Goal: Task Accomplishment & Management: Use online tool/utility

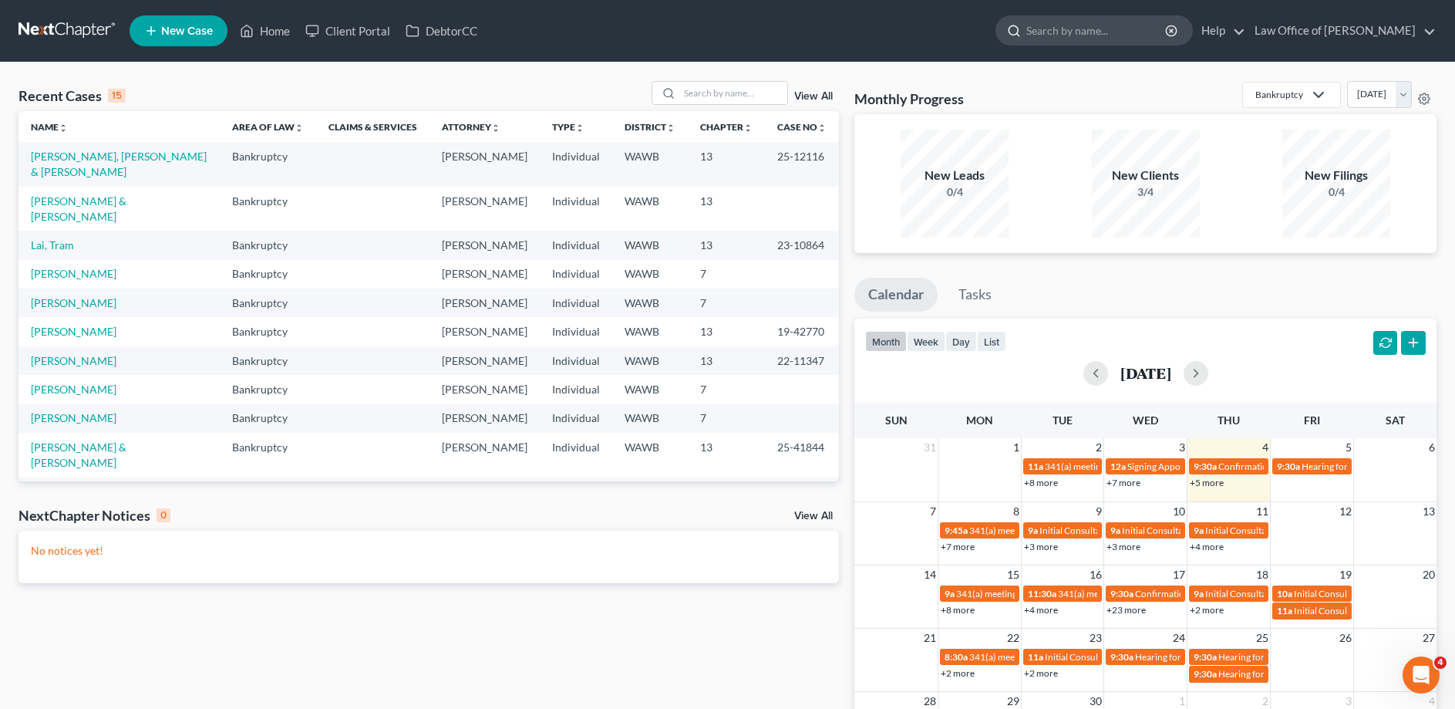
click at [1101, 22] on input "search" at bounding box center [1096, 30] width 141 height 29
type input "[PERSON_NAME]"
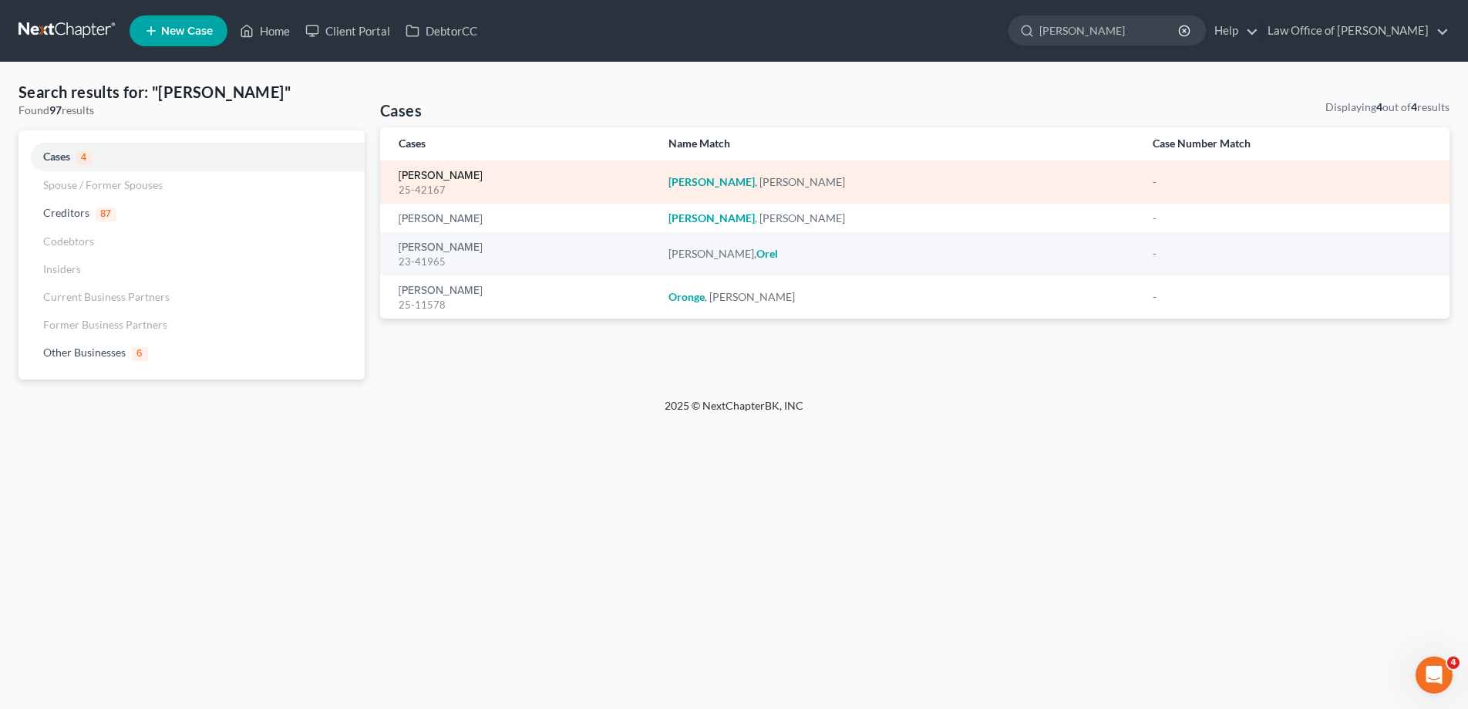
click at [436, 172] on link "[PERSON_NAME]" at bounding box center [441, 175] width 84 height 11
select select "6"
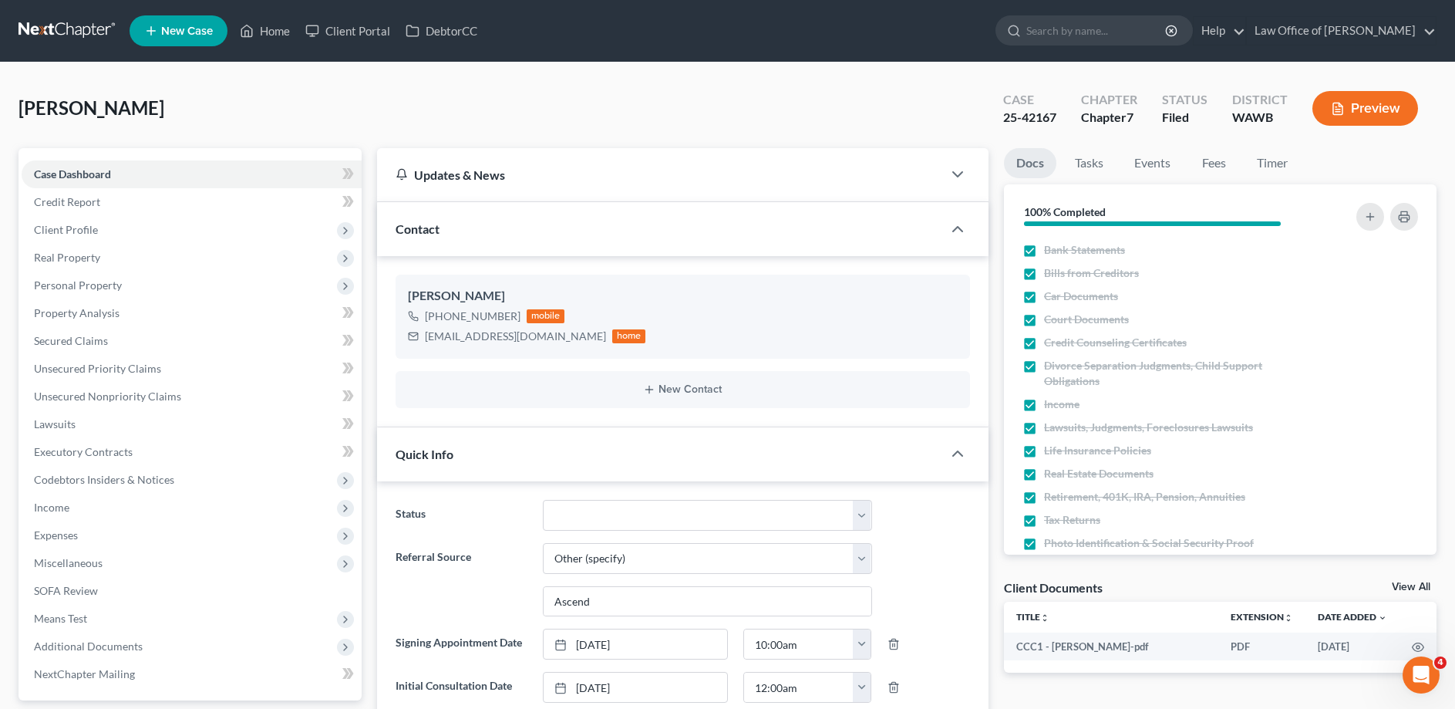
click at [1369, 114] on button "Preview" at bounding box center [1365, 108] width 106 height 35
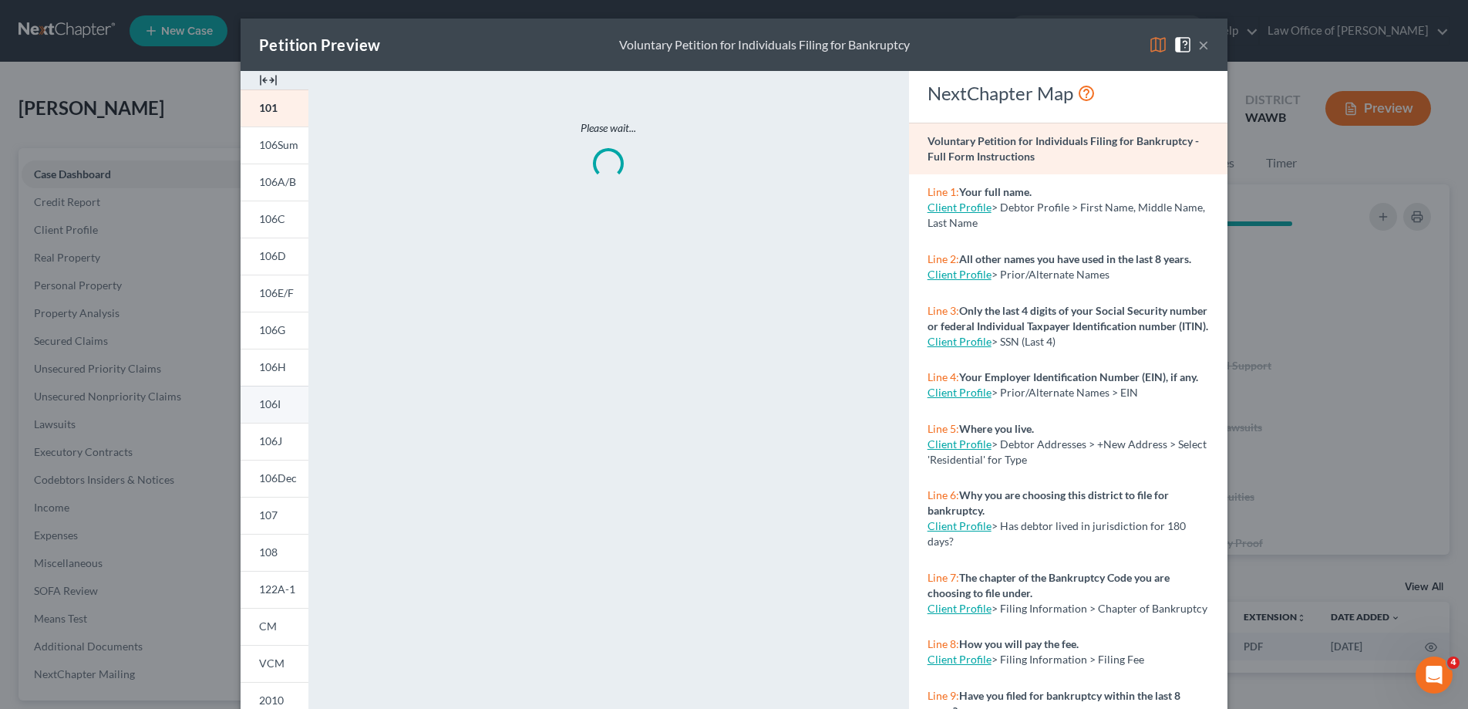
click at [267, 406] on span "106I" at bounding box center [270, 403] width 22 height 13
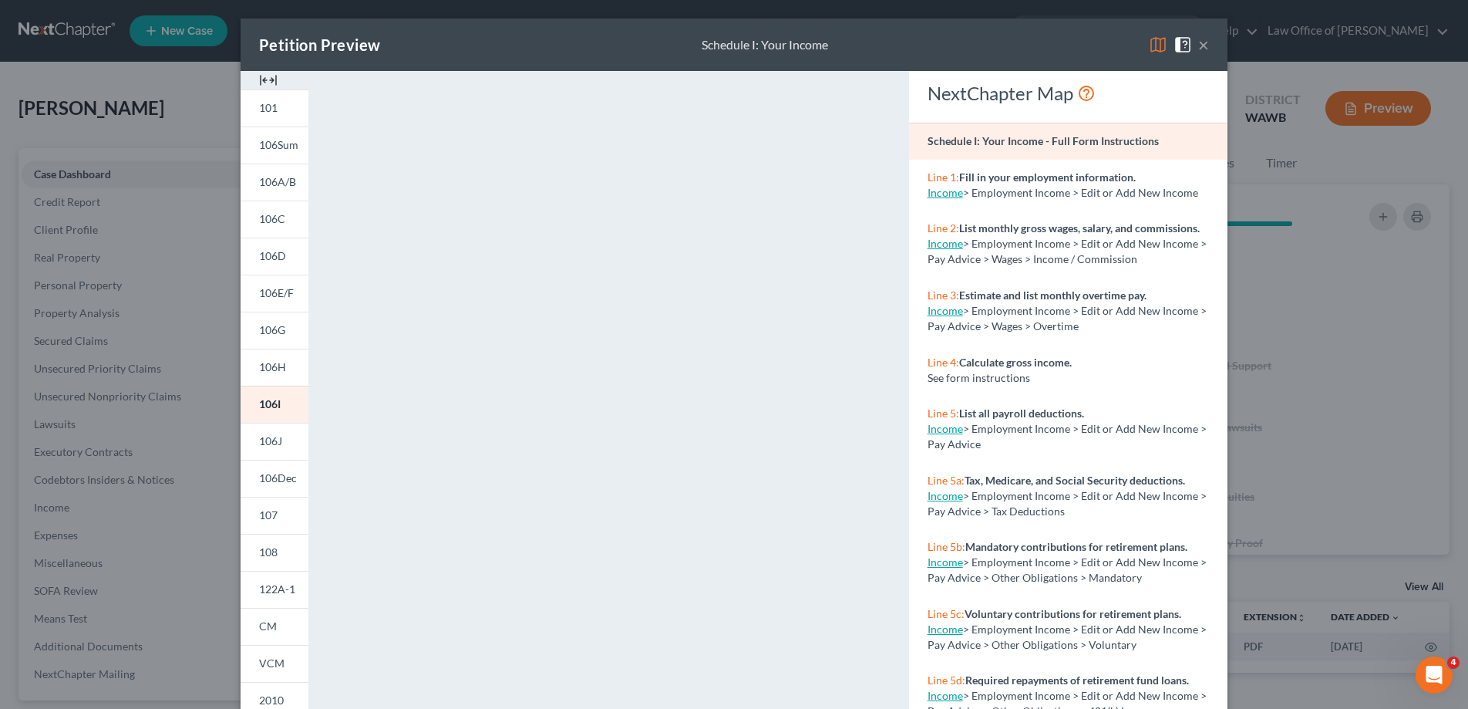
scroll to position [157, 0]
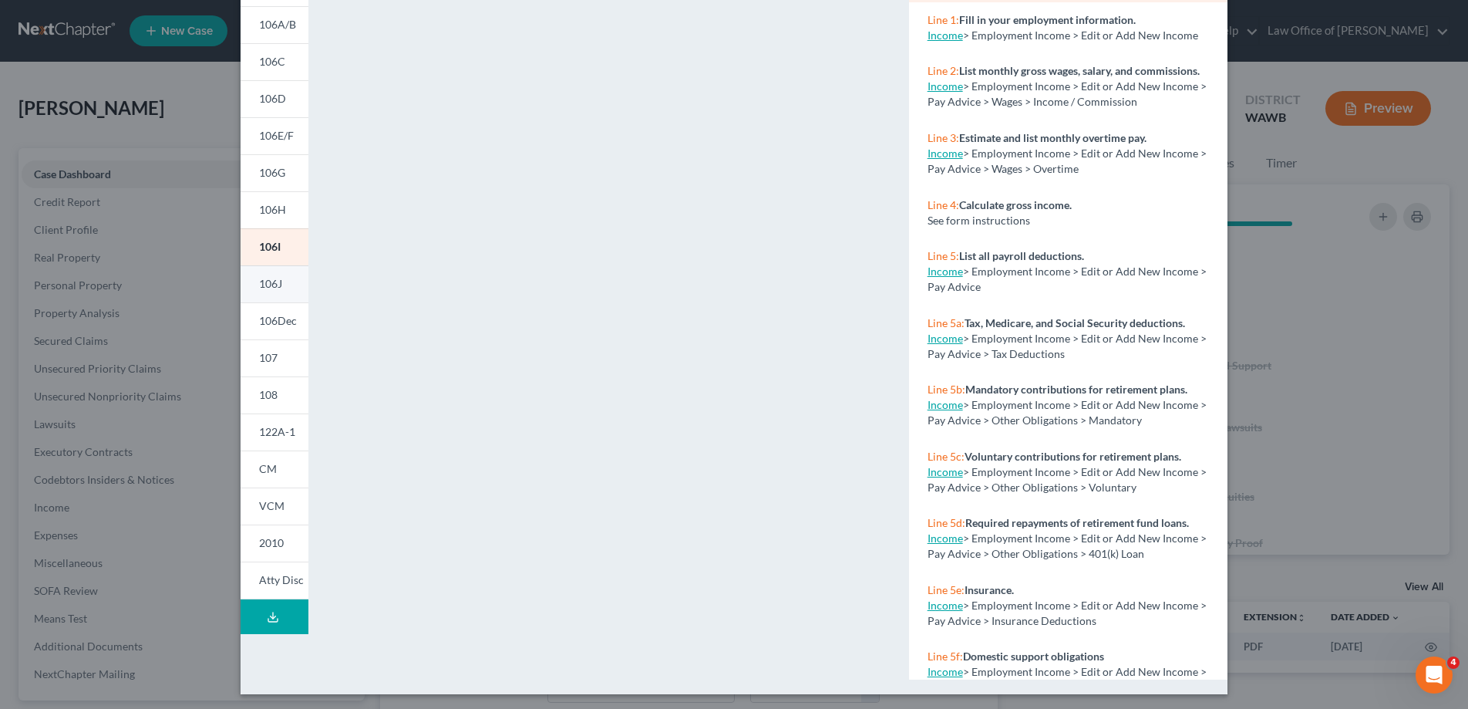
click at [272, 278] on span "106J" at bounding box center [270, 283] width 23 height 13
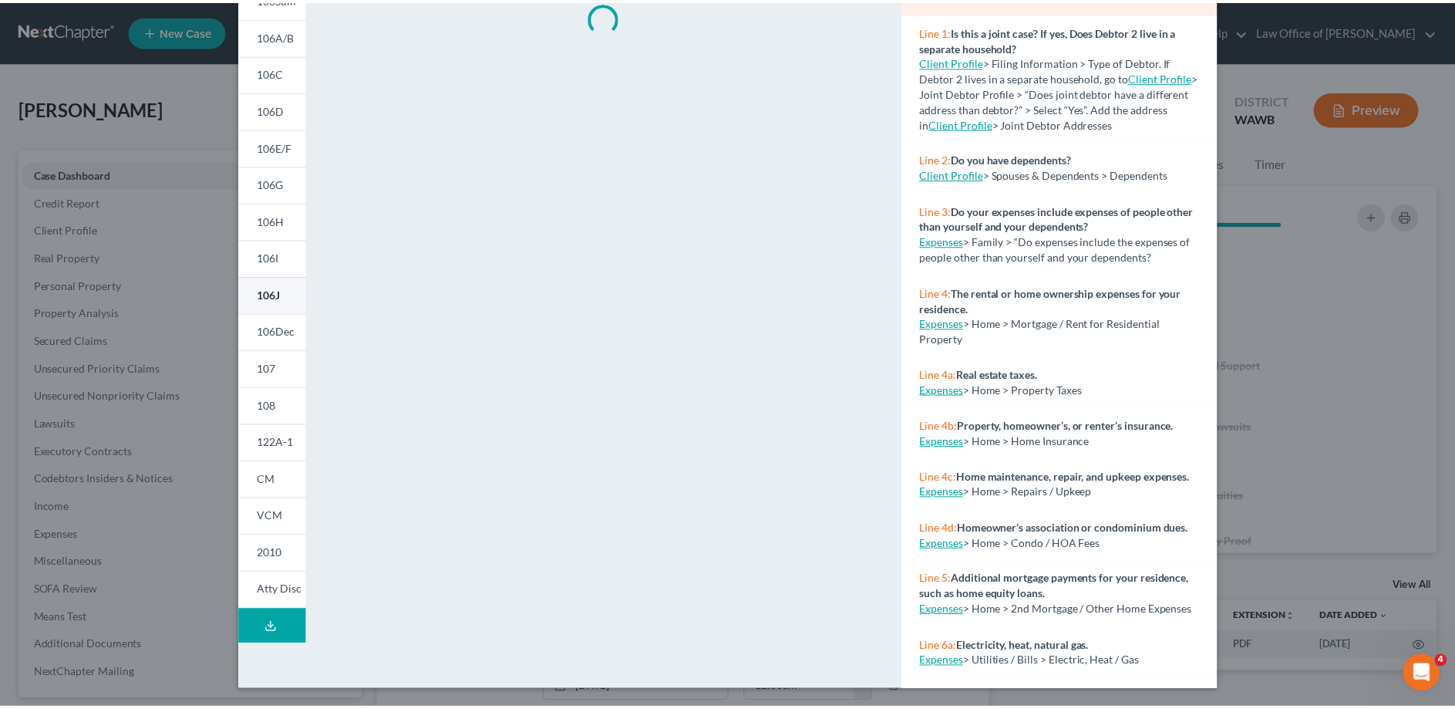
scroll to position [146, 0]
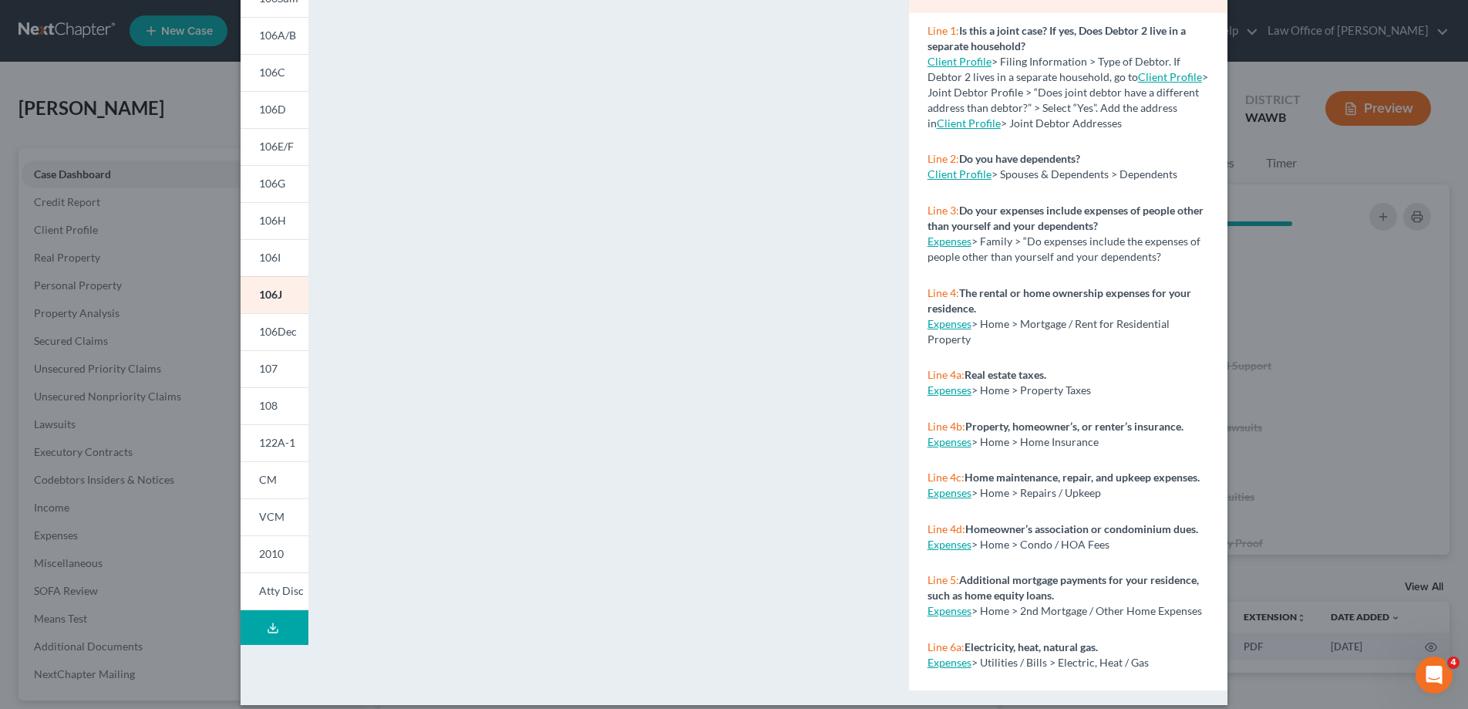
click at [1385, 315] on div "Petition Preview Schedule J: Your Expenses × 101 106Sum 106A/B 106C 106D 106E/F…" at bounding box center [734, 354] width 1468 height 709
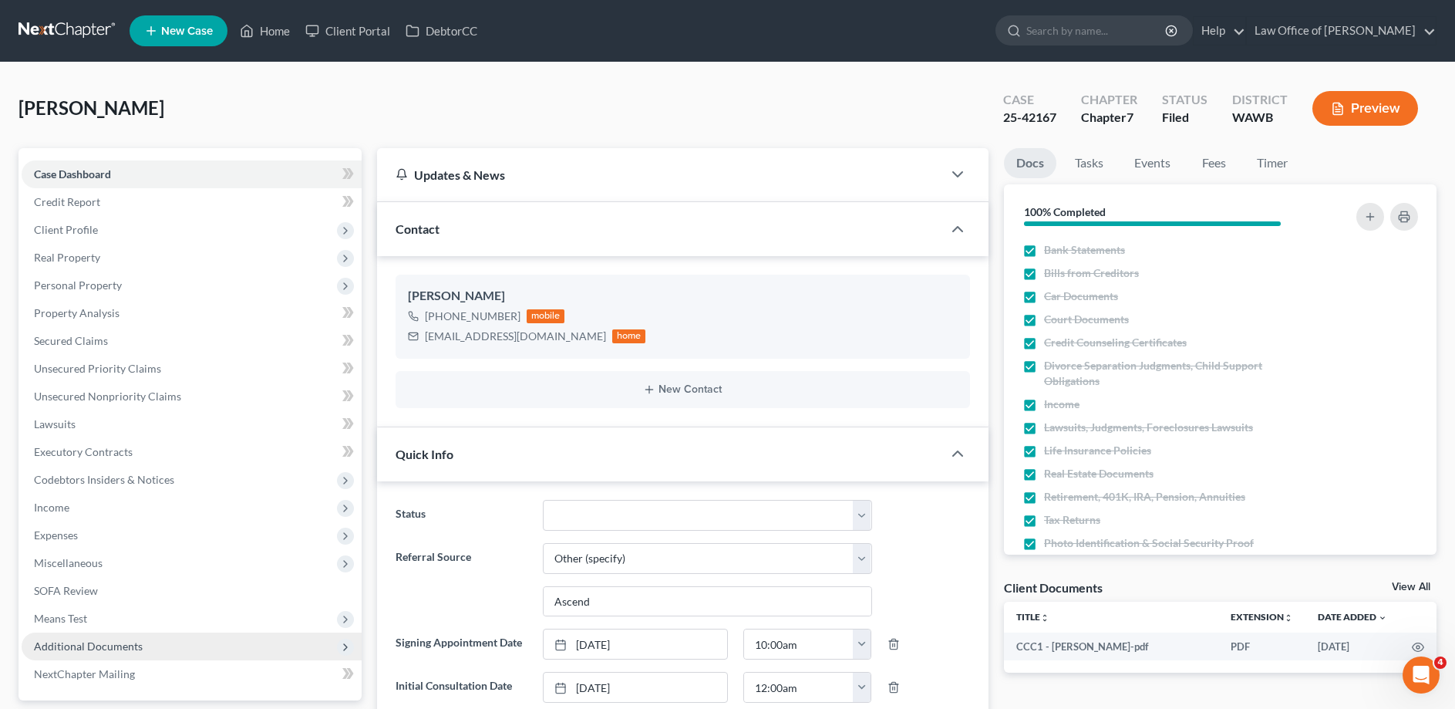
click at [71, 639] on span "Additional Documents" at bounding box center [88, 645] width 109 height 13
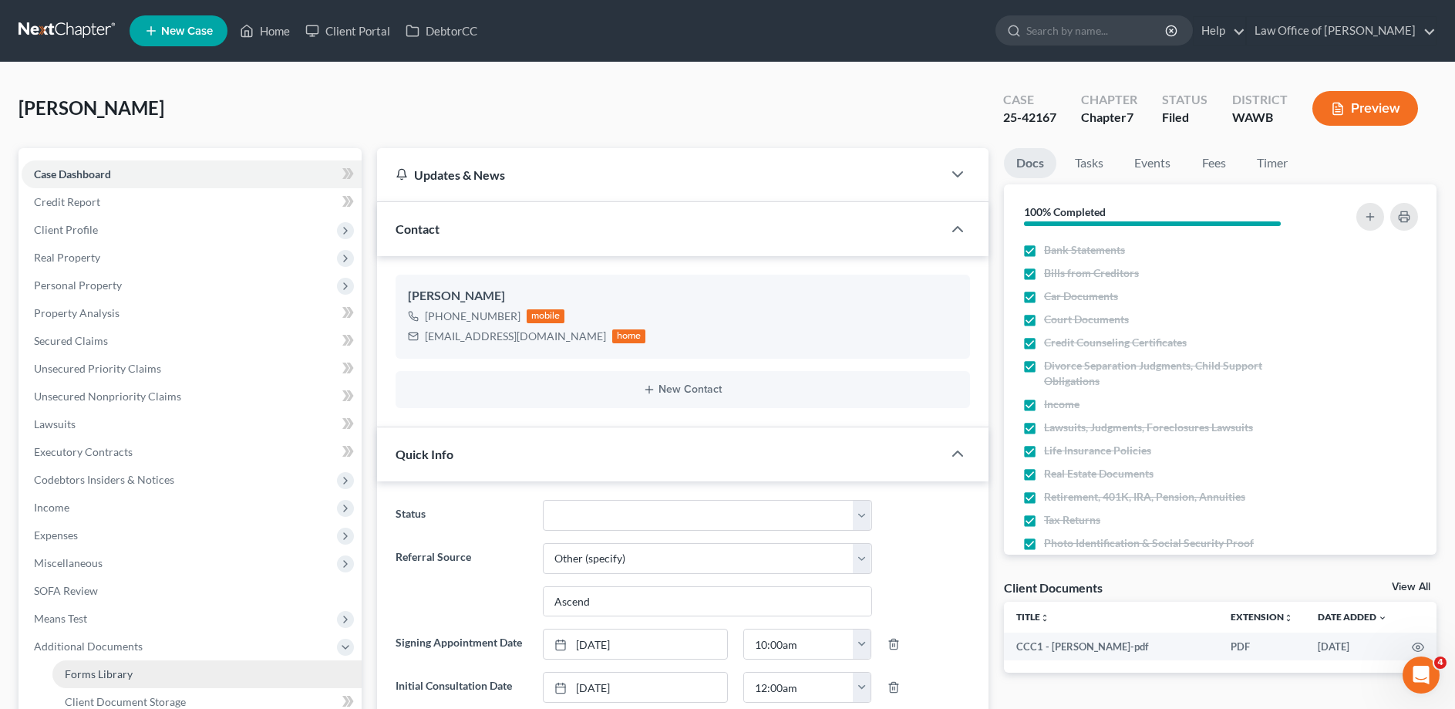
scroll to position [236, 0]
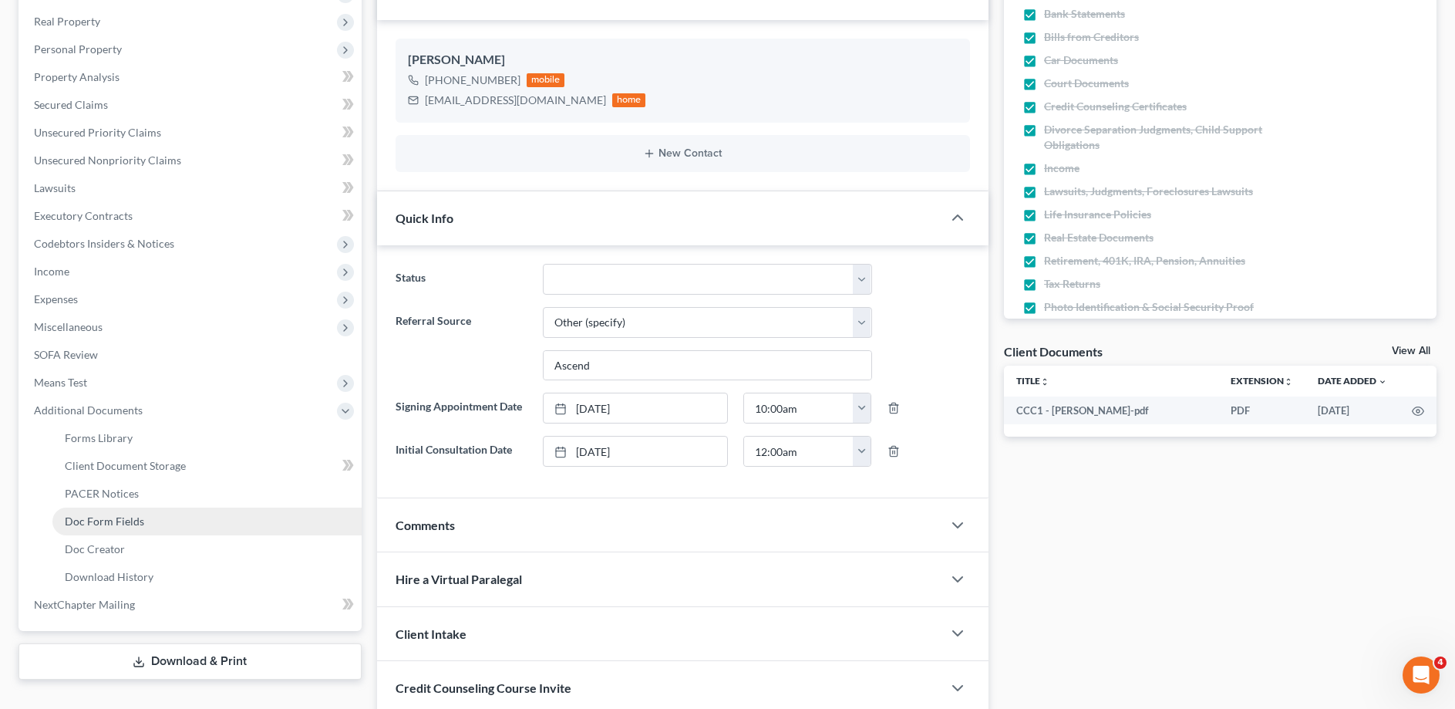
click at [95, 524] on span "Doc Form Fields" at bounding box center [104, 520] width 79 height 13
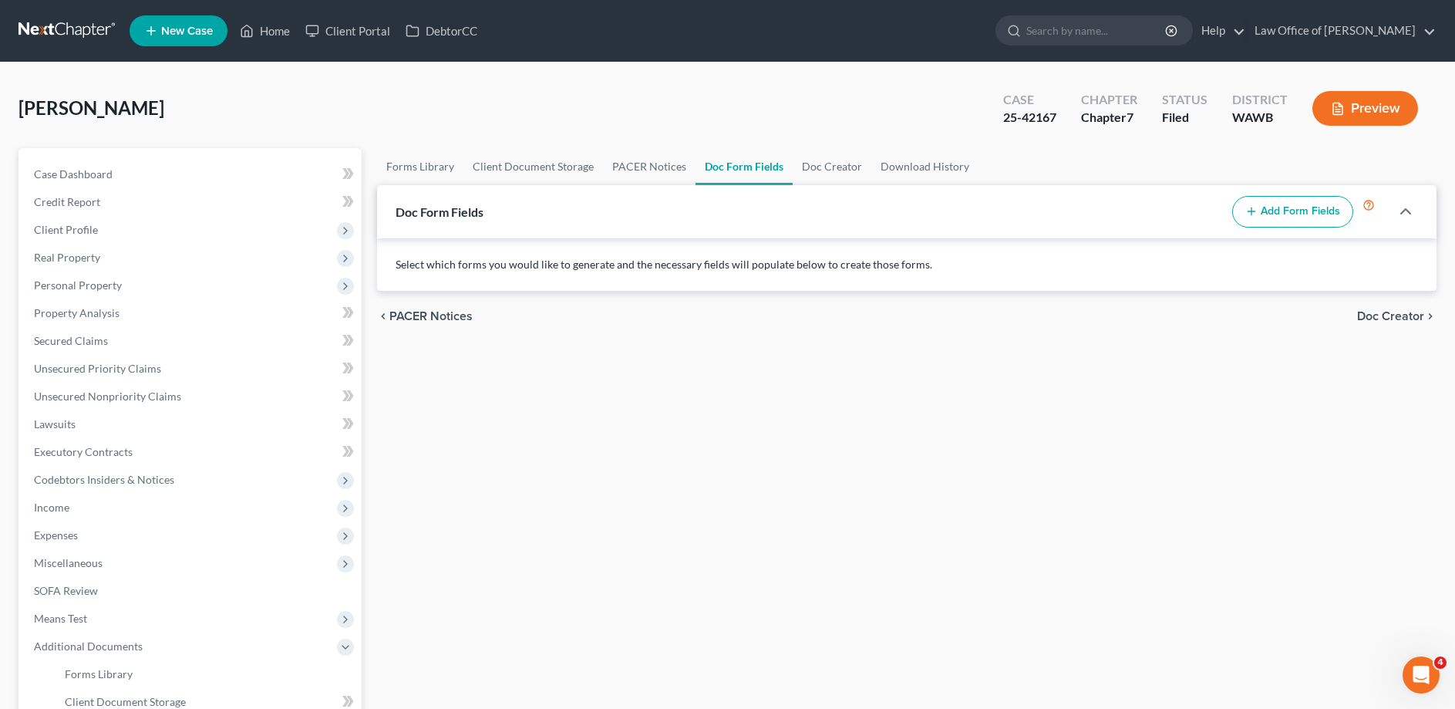
click at [1277, 206] on button "Add Form Fields" at bounding box center [1292, 212] width 121 height 32
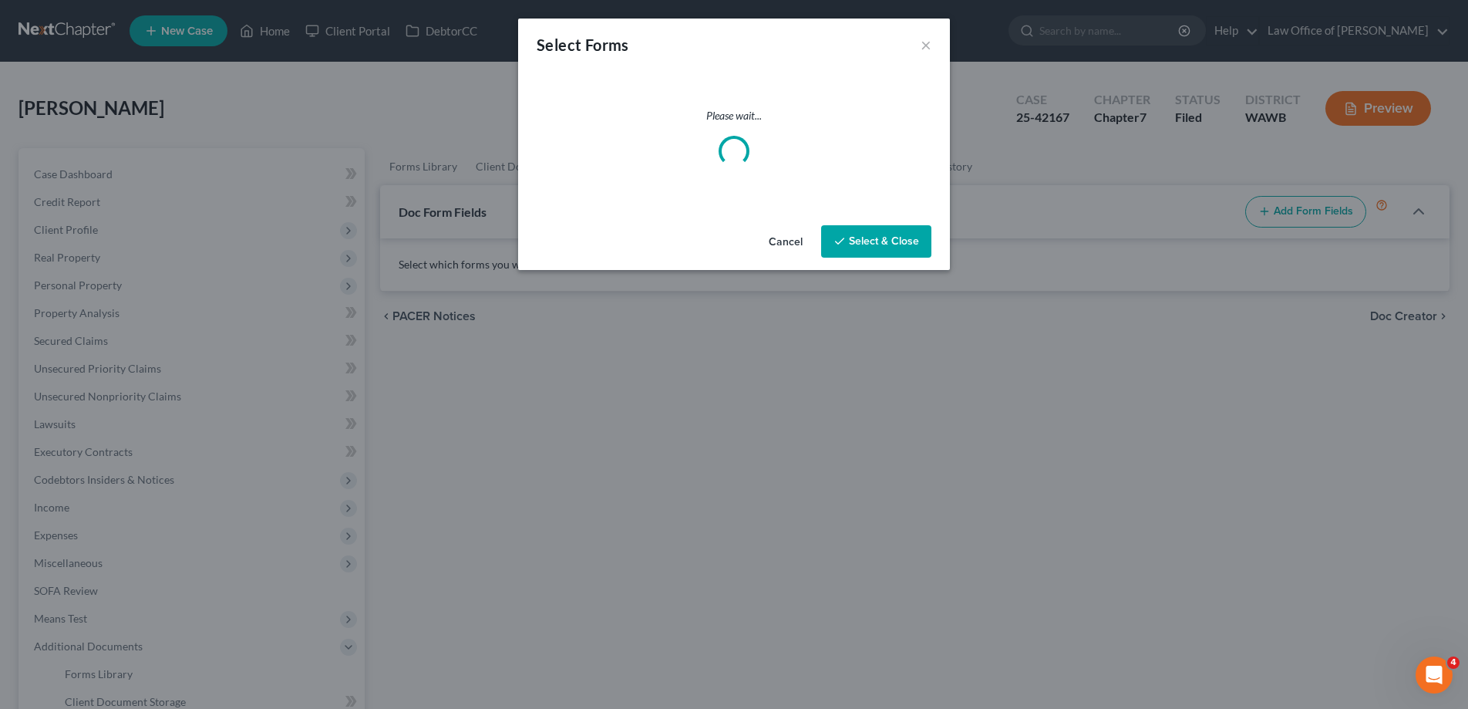
select select
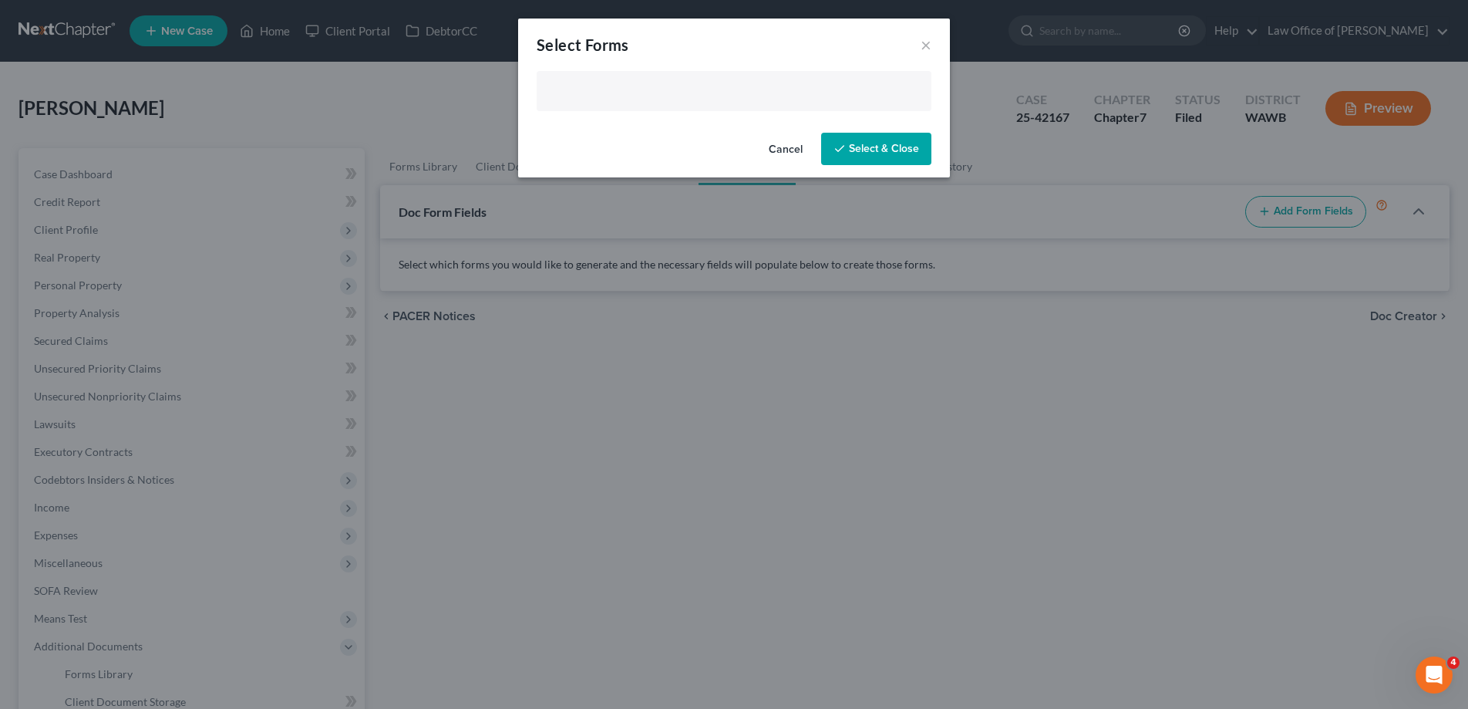
click at [601, 86] on input "text" at bounding box center [732, 92] width 373 height 23
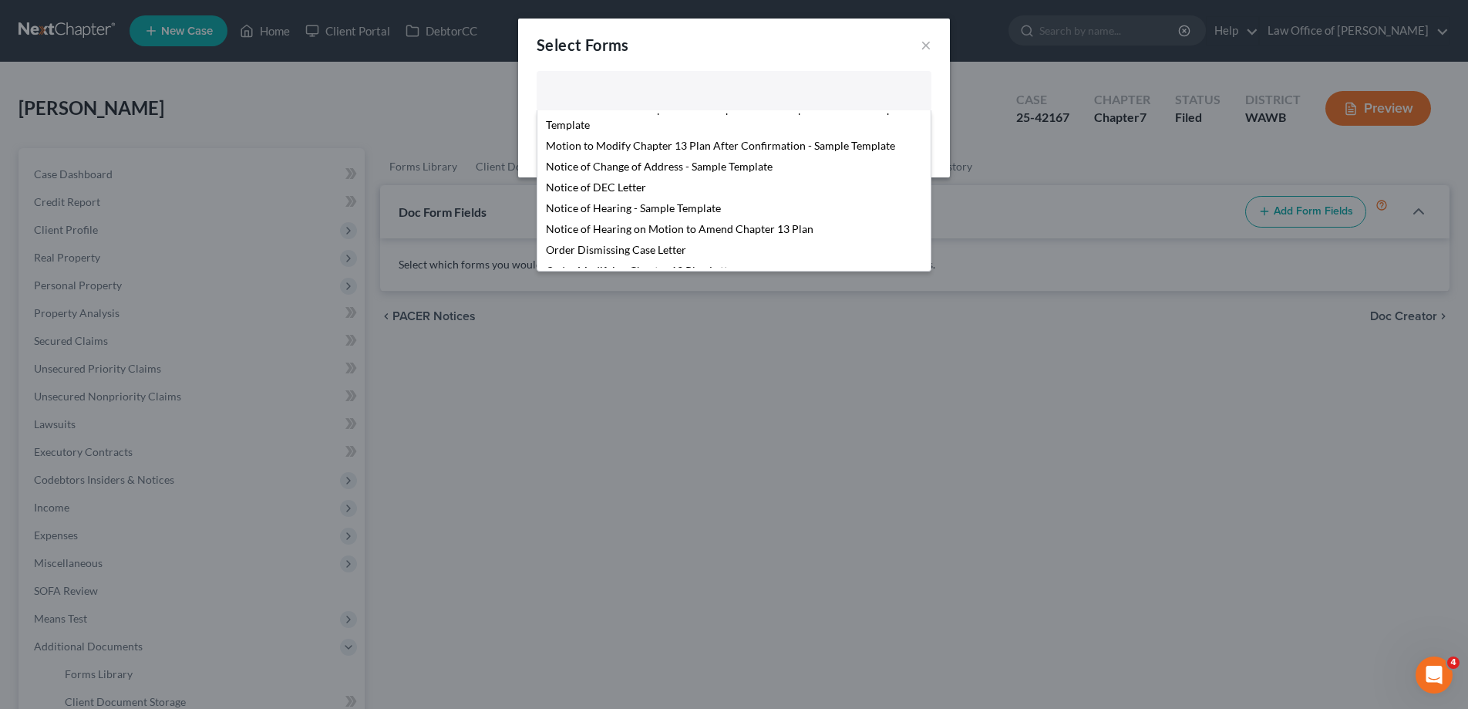
scroll to position [527, 0]
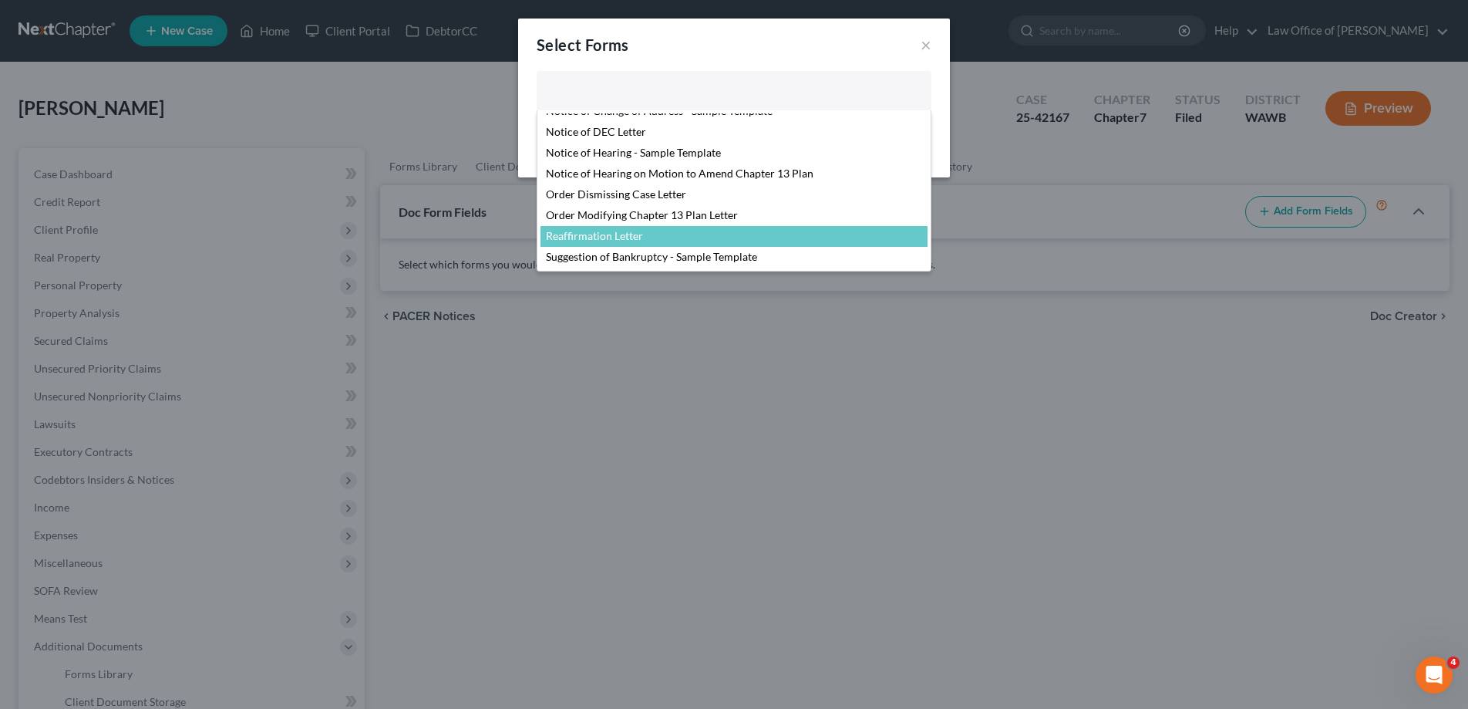
select select "104794"
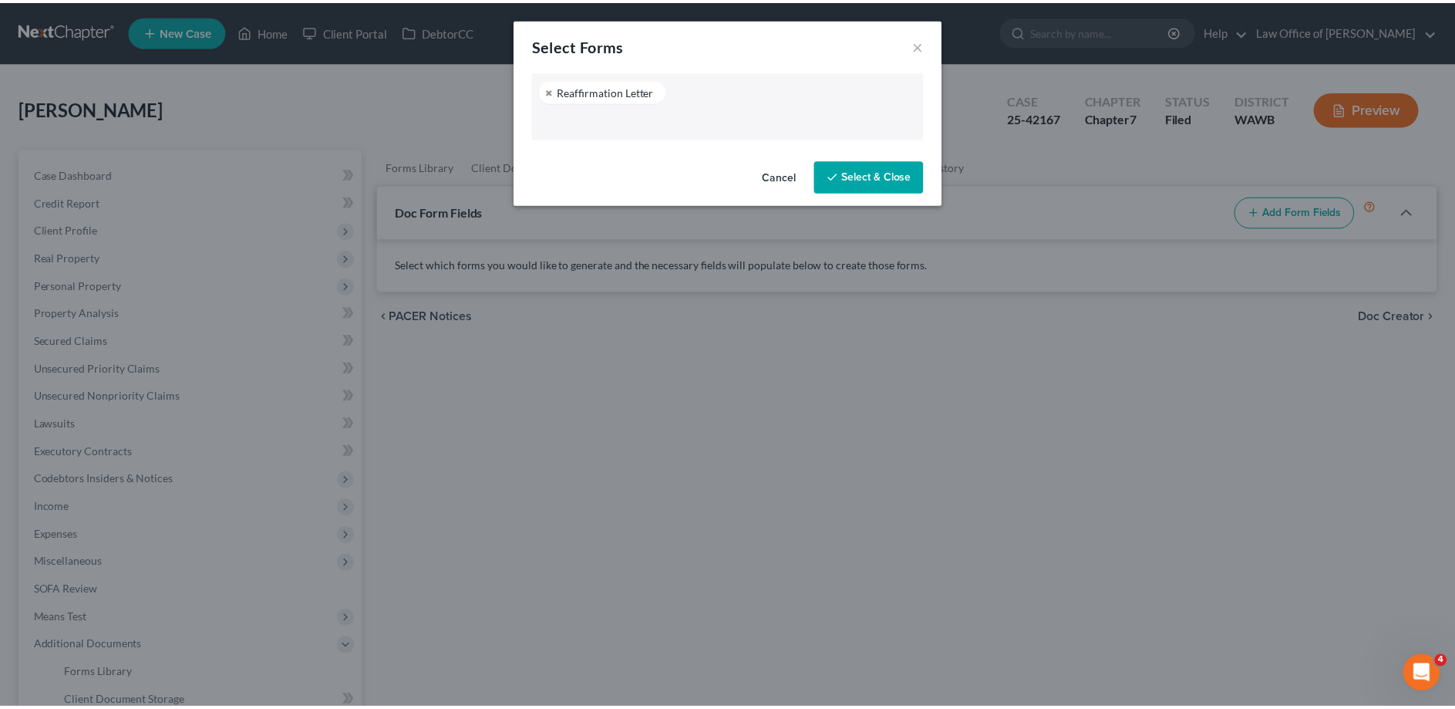
scroll to position [486, 0]
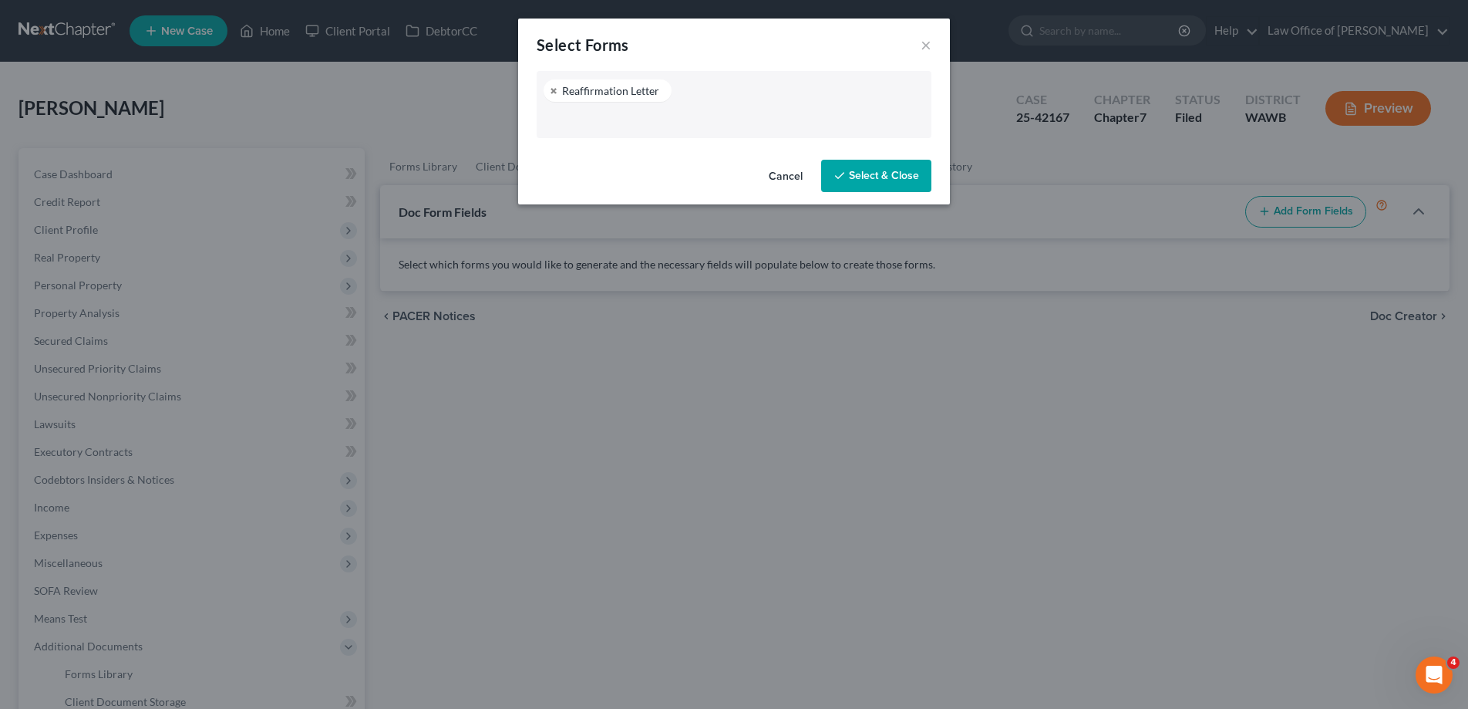
click at [865, 173] on button "Select & Close" at bounding box center [876, 176] width 110 height 32
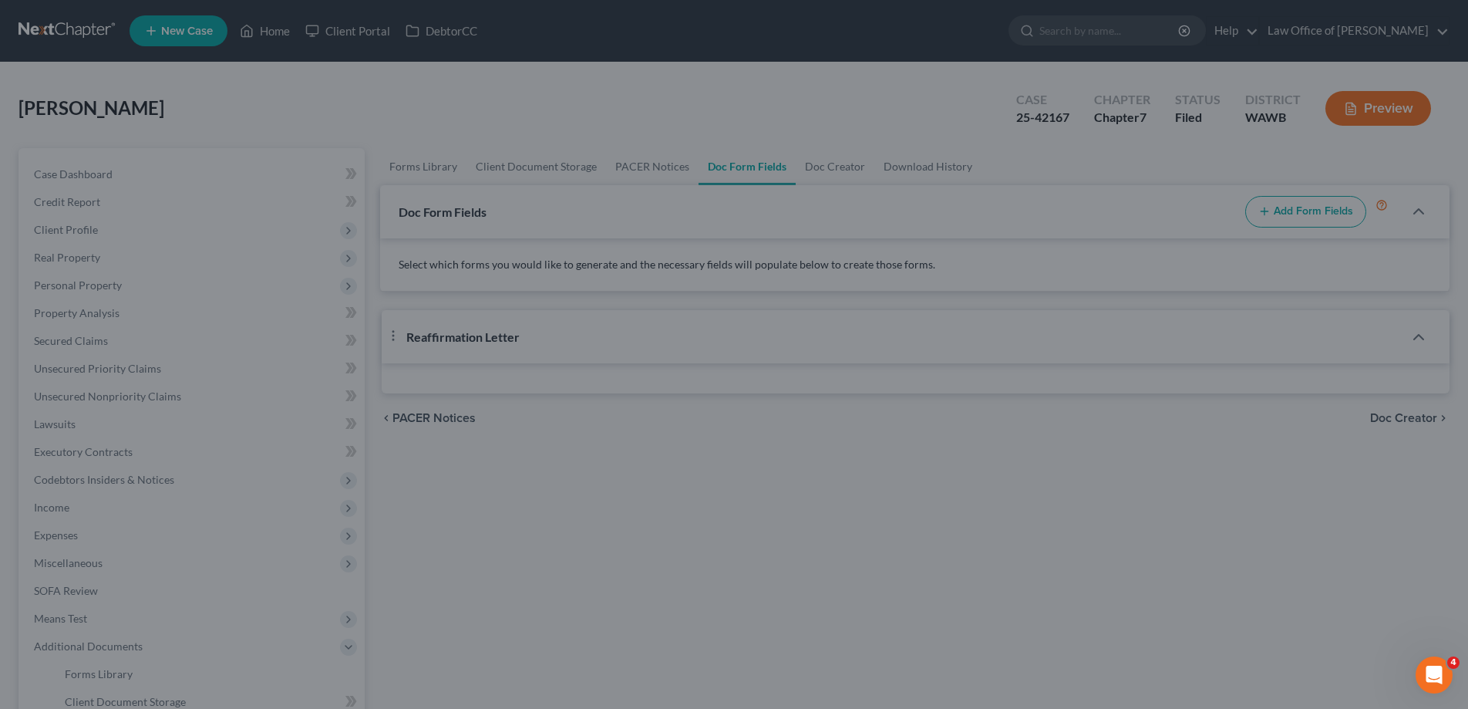
select select "0"
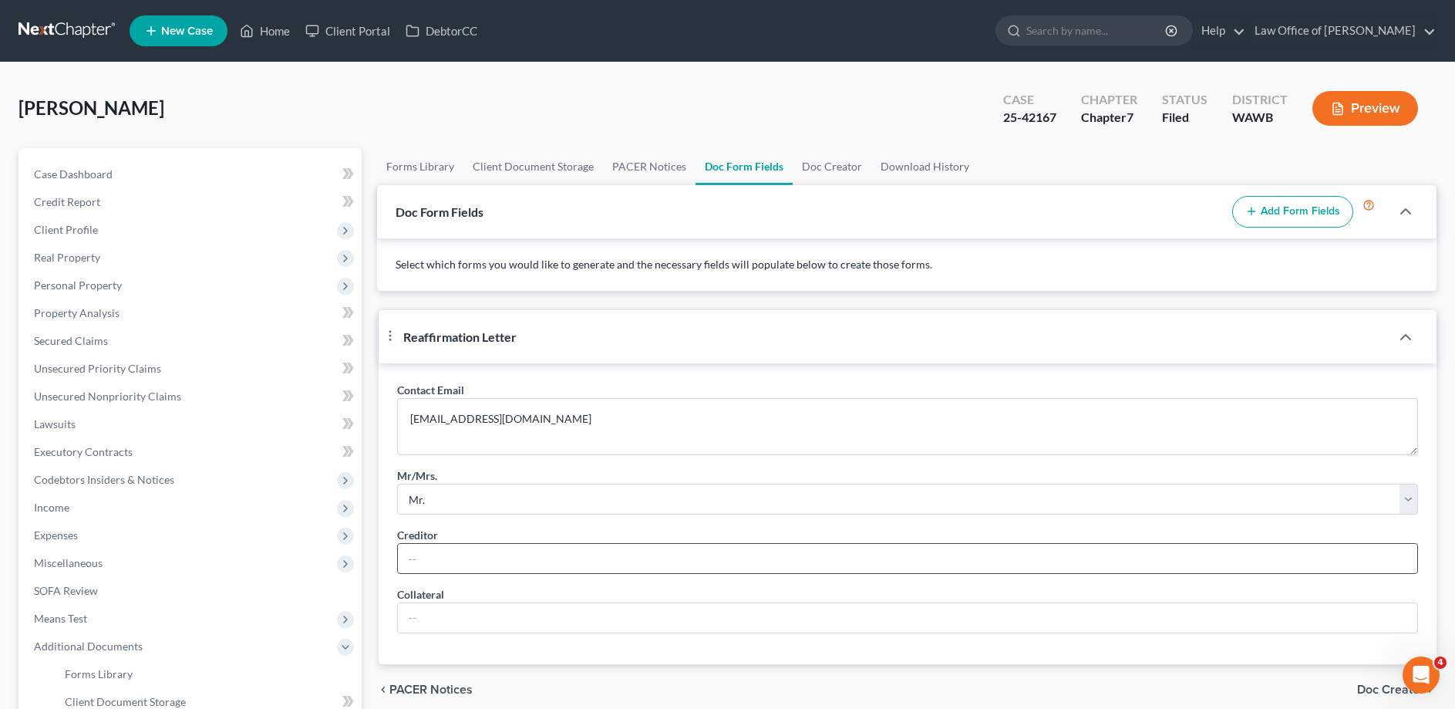
click at [443, 573] on input "text" at bounding box center [907, 558] width 1019 height 29
type input "Industrial Credit Union"
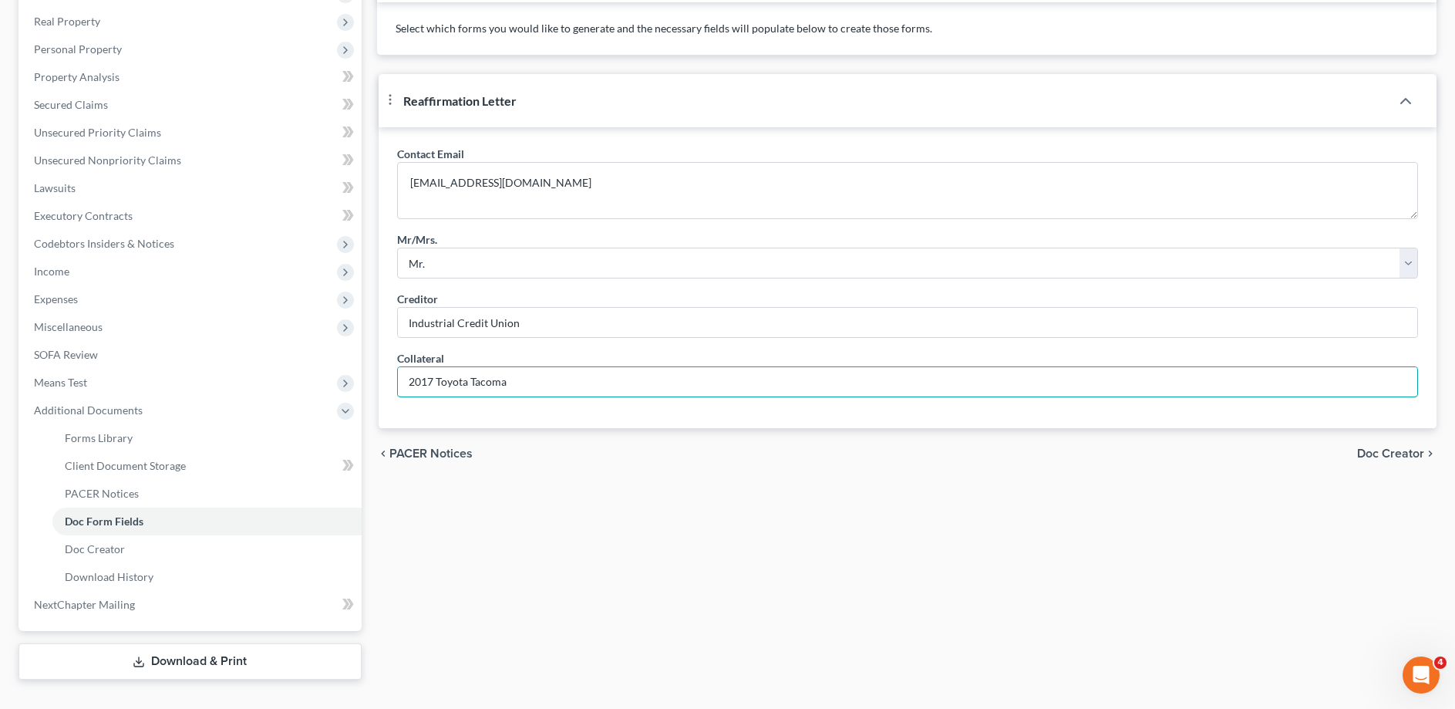
type input "2017 Toyota Tacoma"
click at [1379, 459] on span "Doc Creator" at bounding box center [1390, 453] width 67 height 12
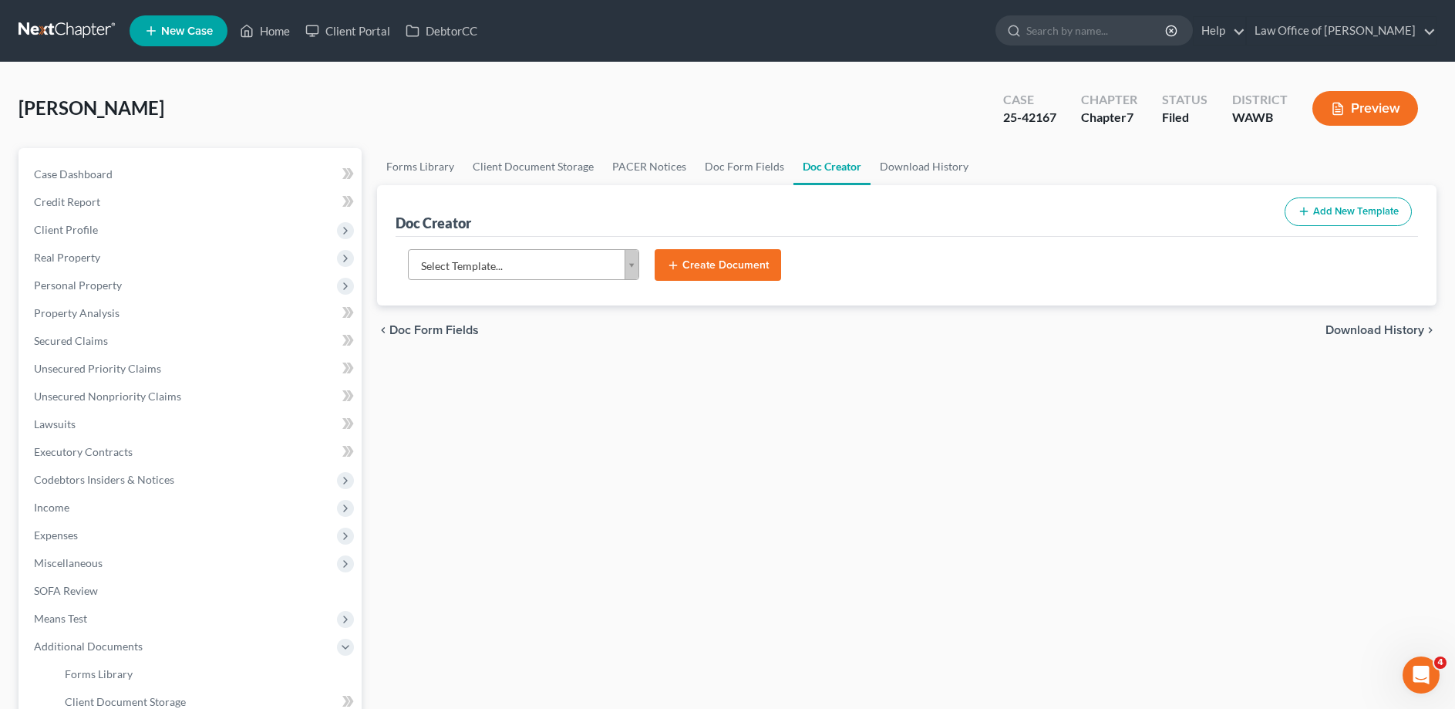
click at [514, 266] on body "Home New Case Client Portal DebtorCC Law Office of [PERSON_NAME] [EMAIL_ADDRESS…" at bounding box center [727, 487] width 1455 height 974
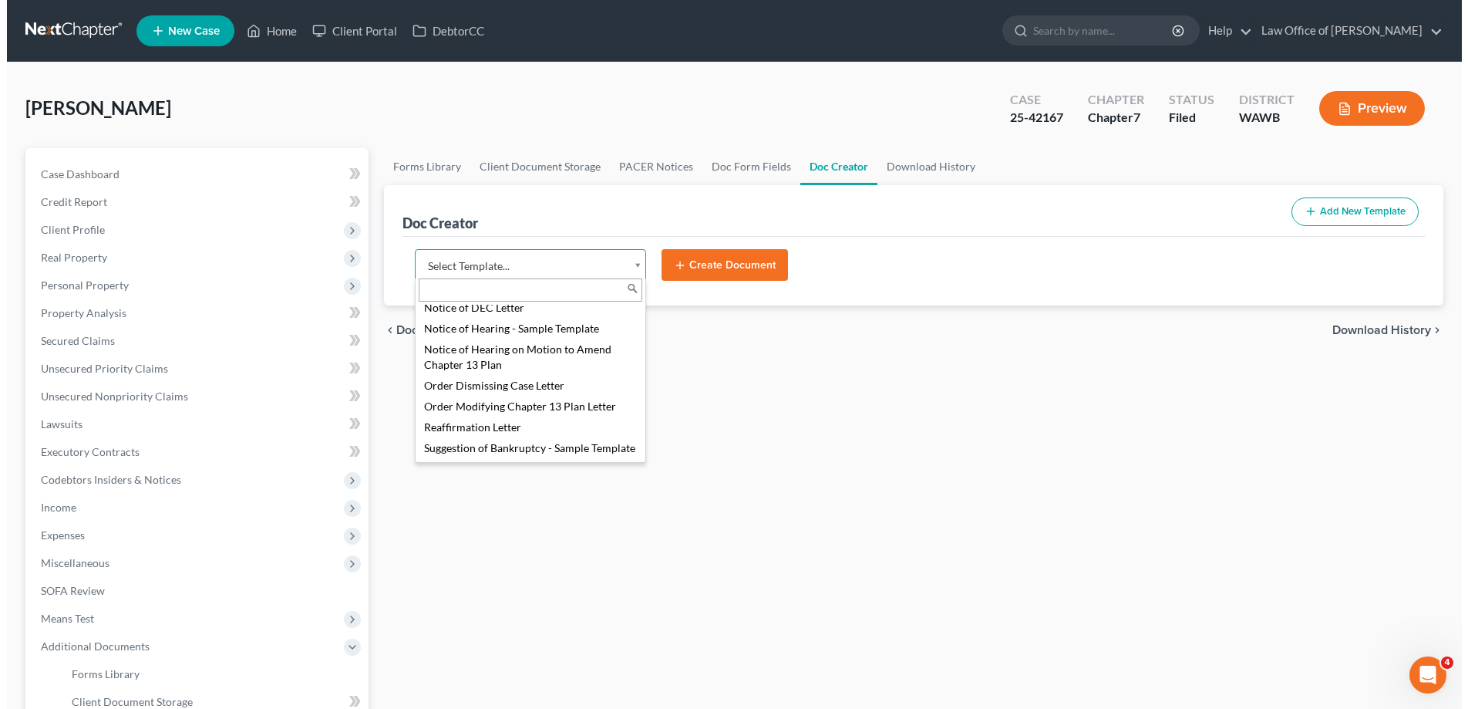
scroll to position [718, 0]
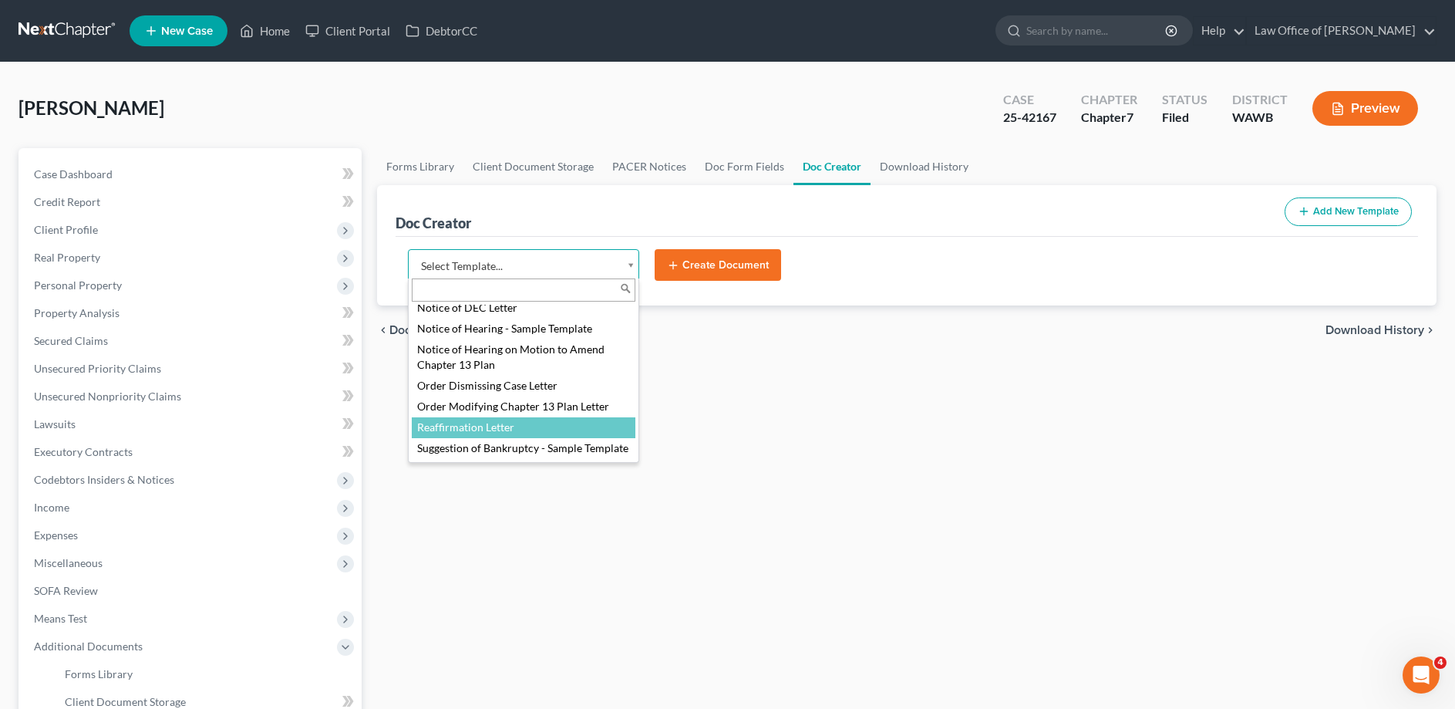
select select "104794"
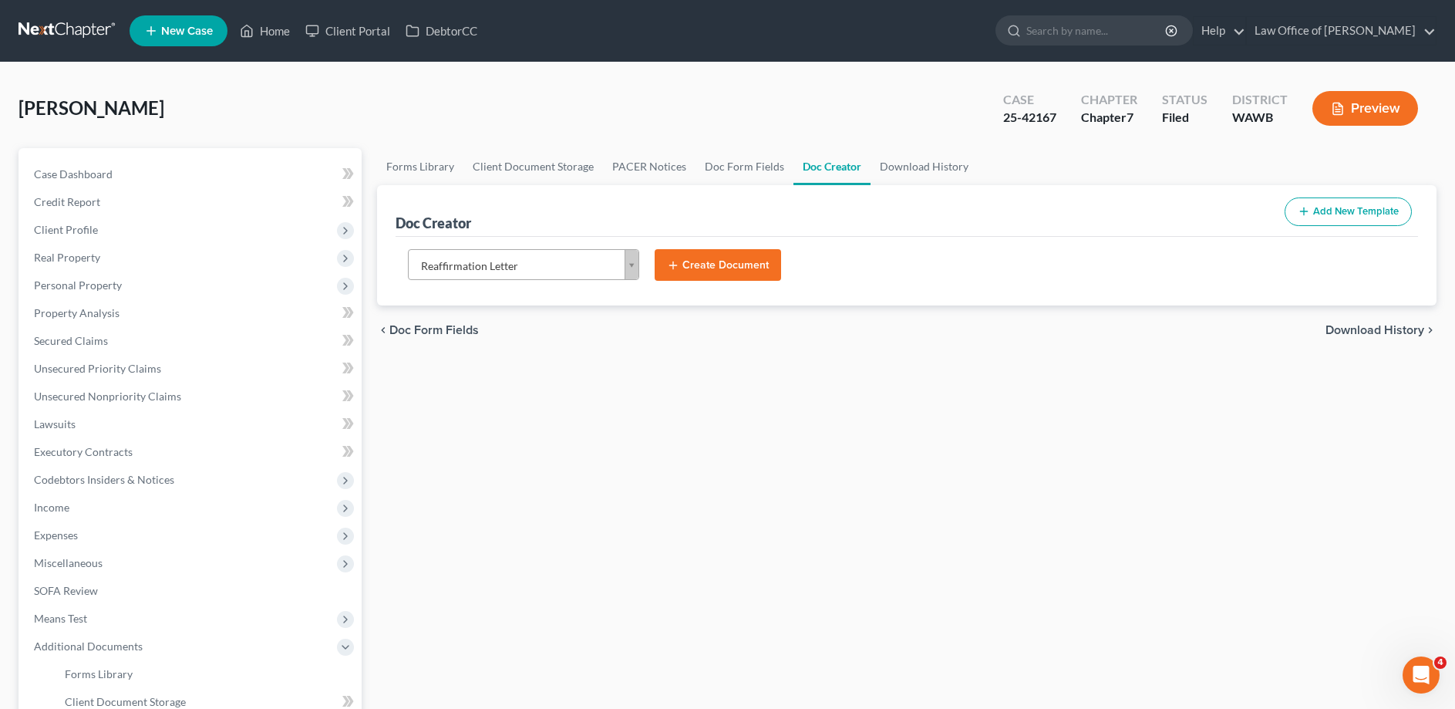
click at [697, 259] on button "Create Document" at bounding box center [718, 265] width 126 height 32
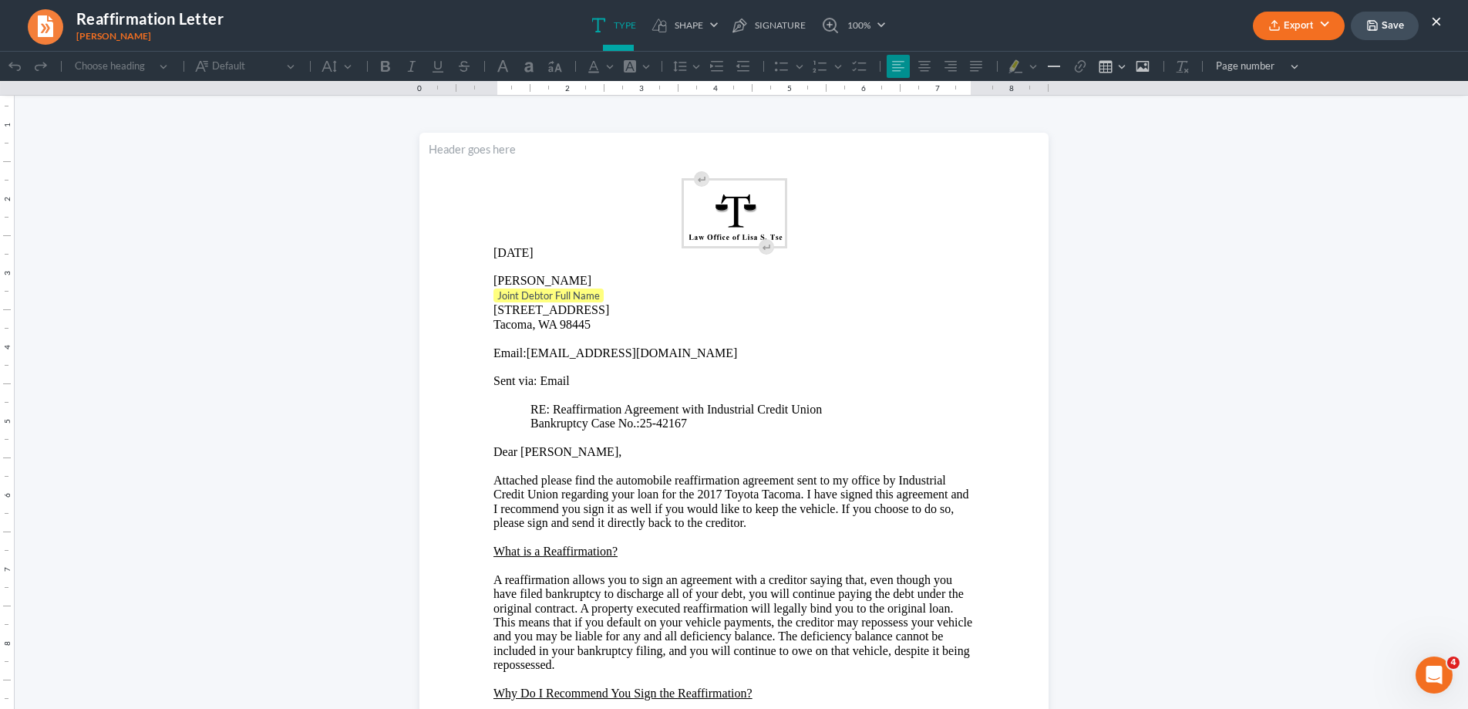
scroll to position [0, 0]
click at [611, 292] on p "Joint Debtor Full Name ⁠⁠⁠⁠⁠⁠⁠" at bounding box center [733, 295] width 481 height 15
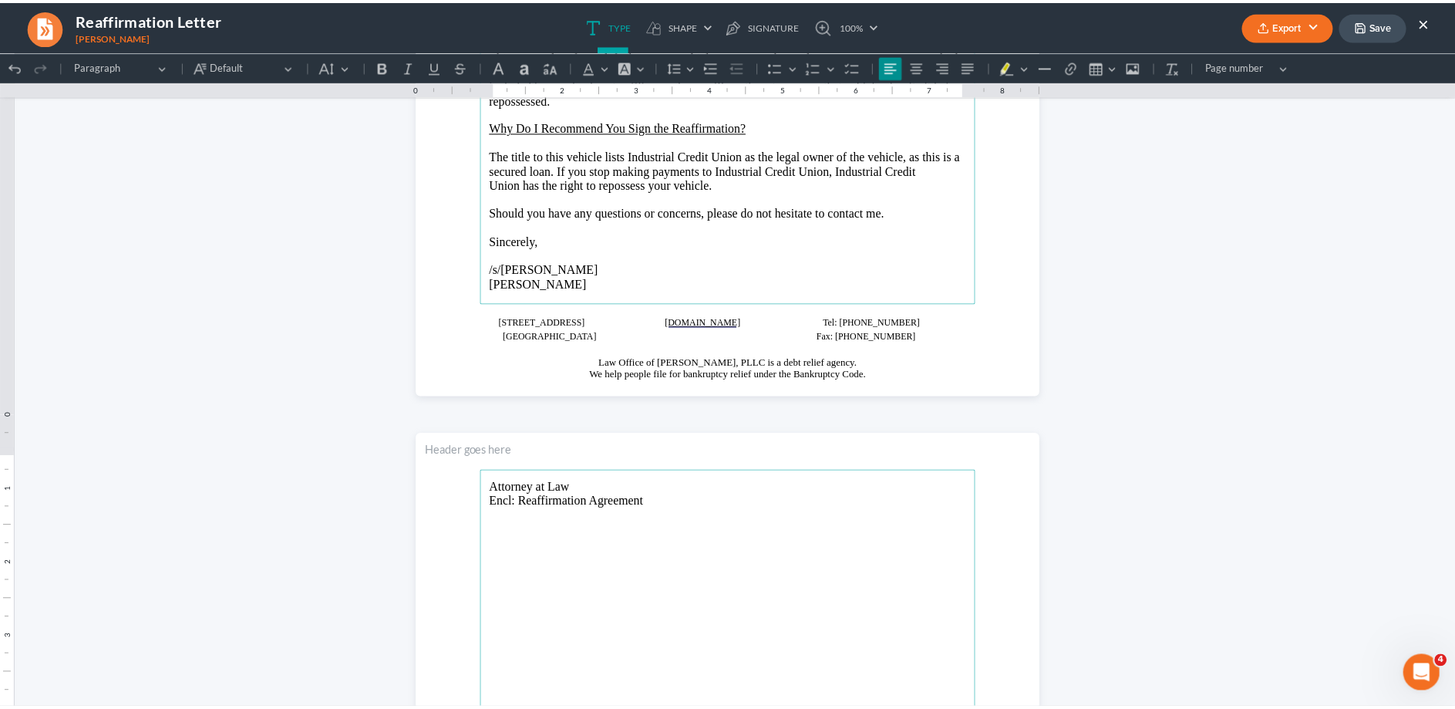
scroll to position [472, 0]
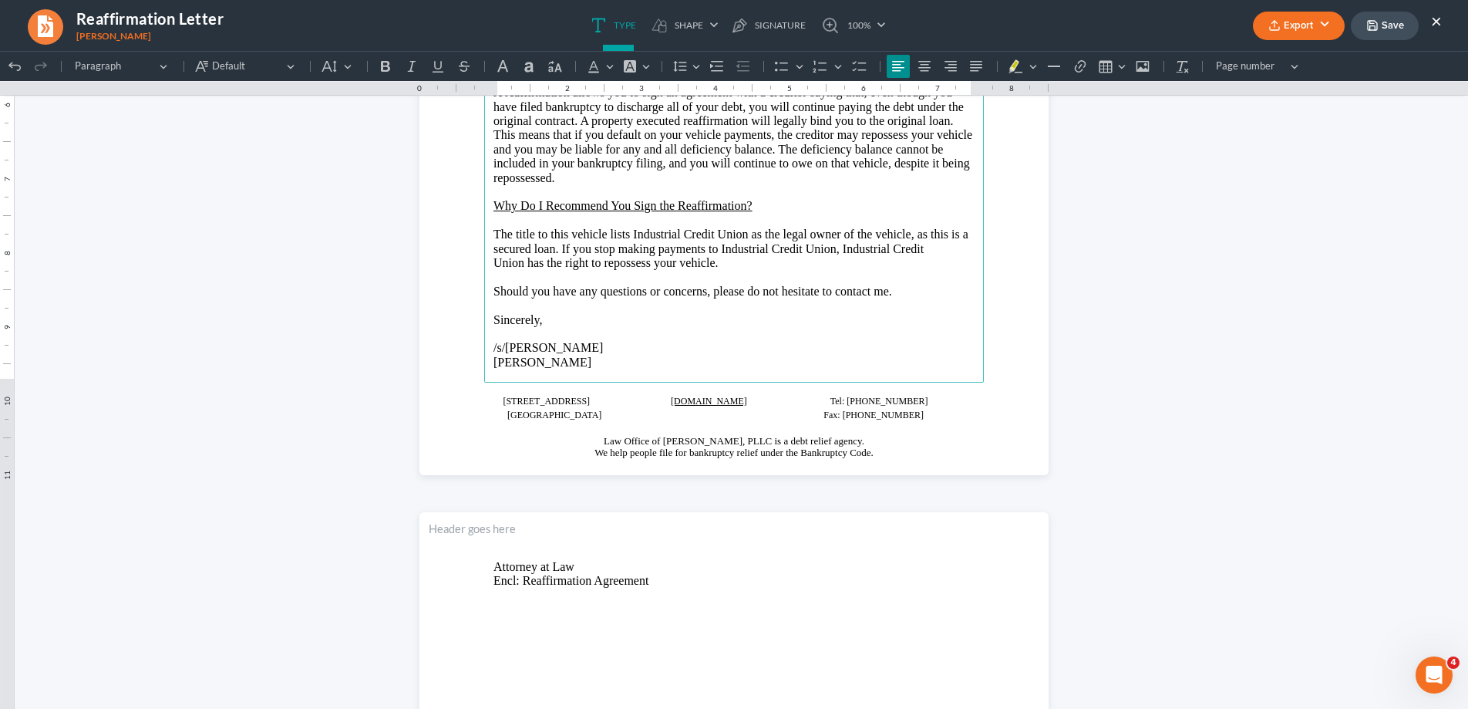
click at [1297, 35] on button "Export" at bounding box center [1299, 26] width 92 height 29
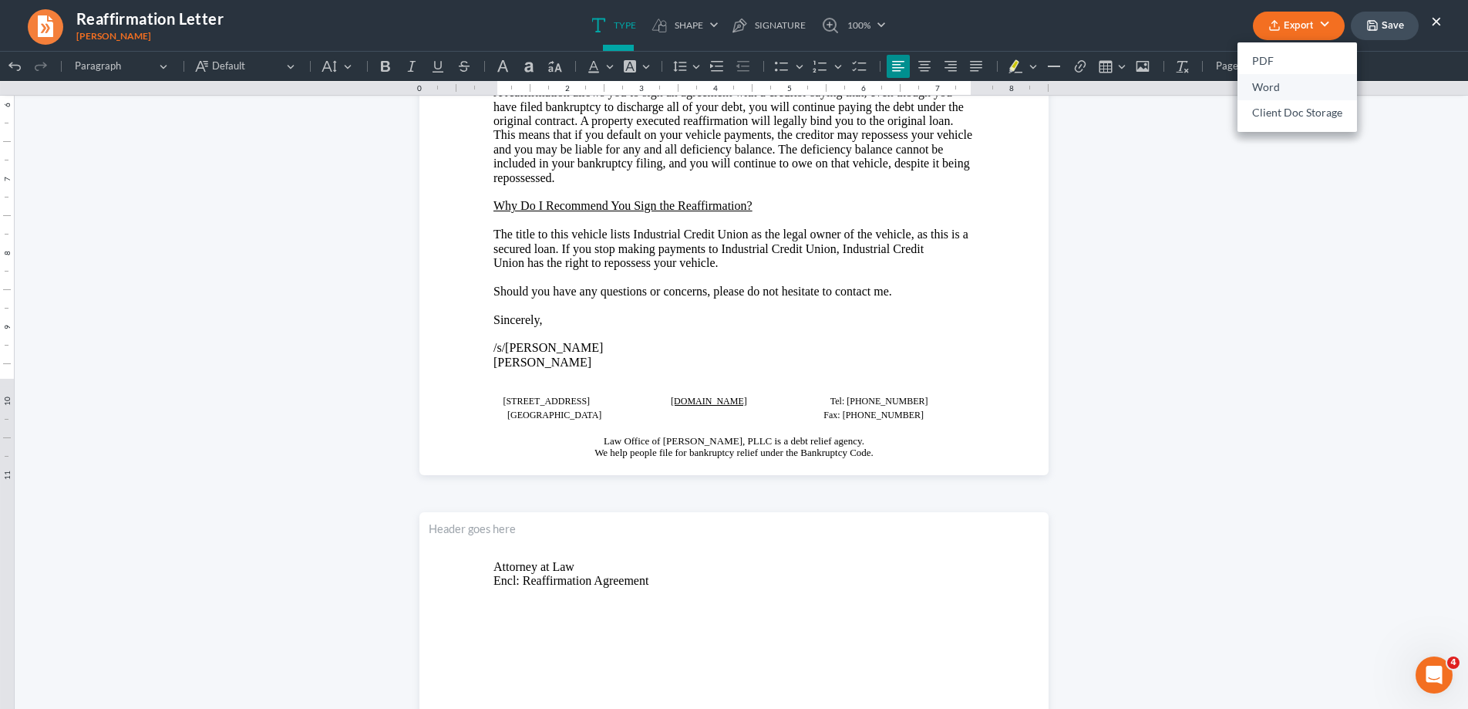
click at [1277, 88] on link "Word" at bounding box center [1296, 87] width 119 height 26
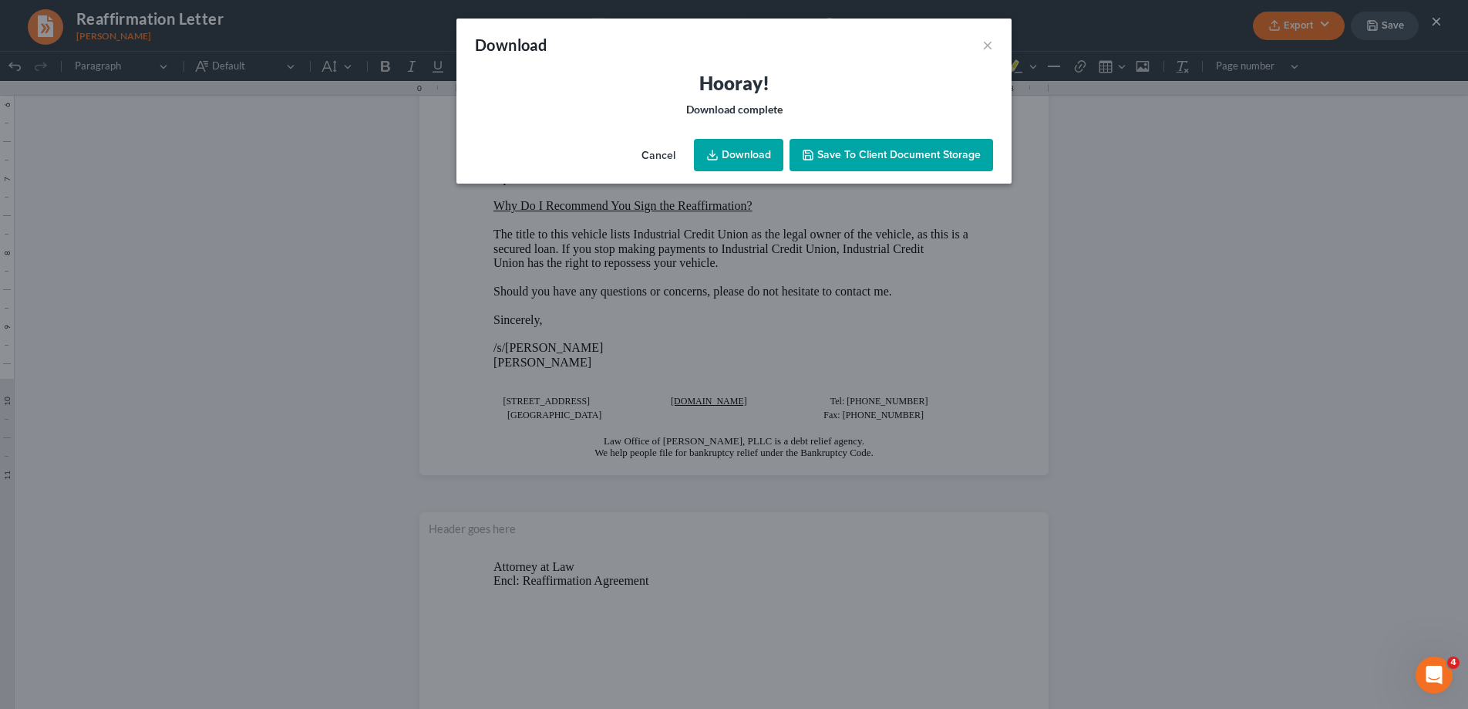
click at [737, 153] on link "Download" at bounding box center [738, 155] width 89 height 32
click at [991, 43] on button "×" at bounding box center [987, 44] width 11 height 19
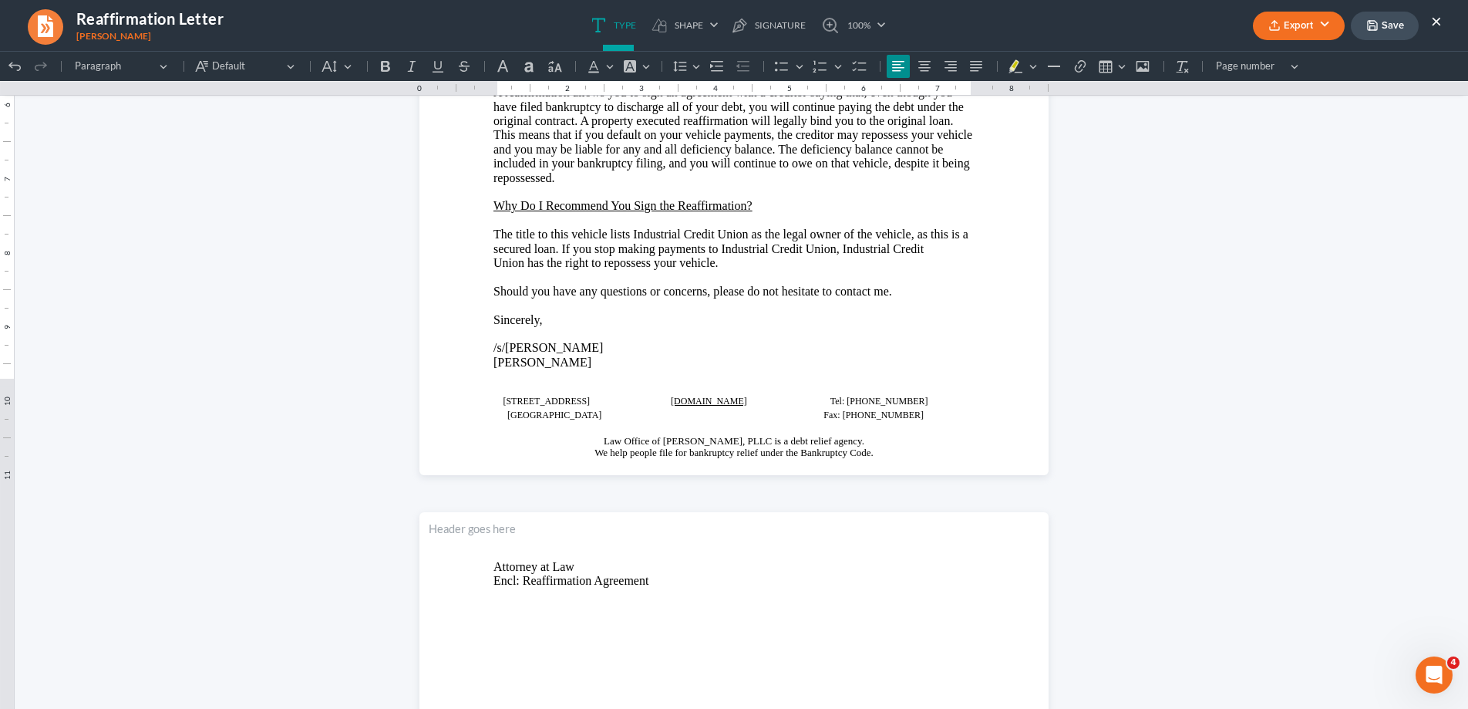
click at [1436, 20] on button "×" at bounding box center [1436, 21] width 11 height 19
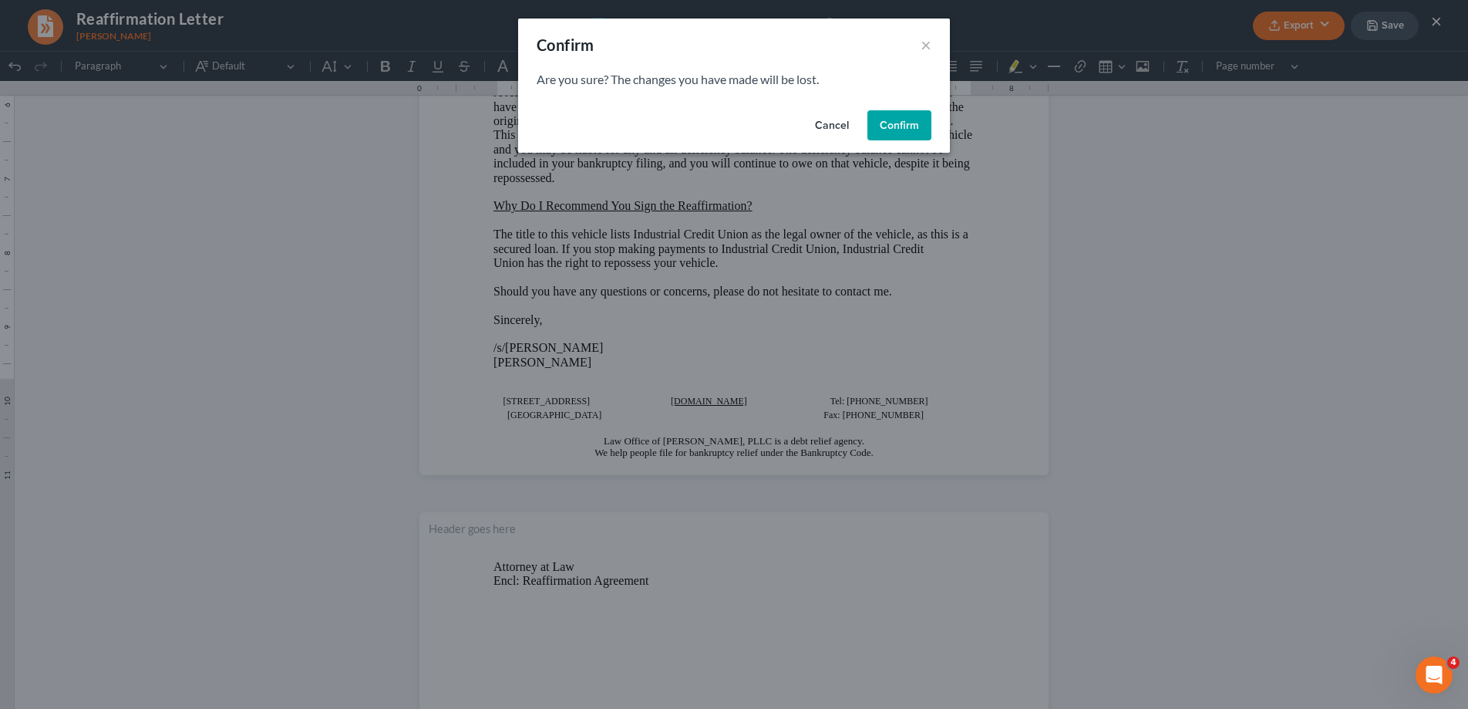
click at [891, 125] on button "Confirm" at bounding box center [899, 125] width 64 height 31
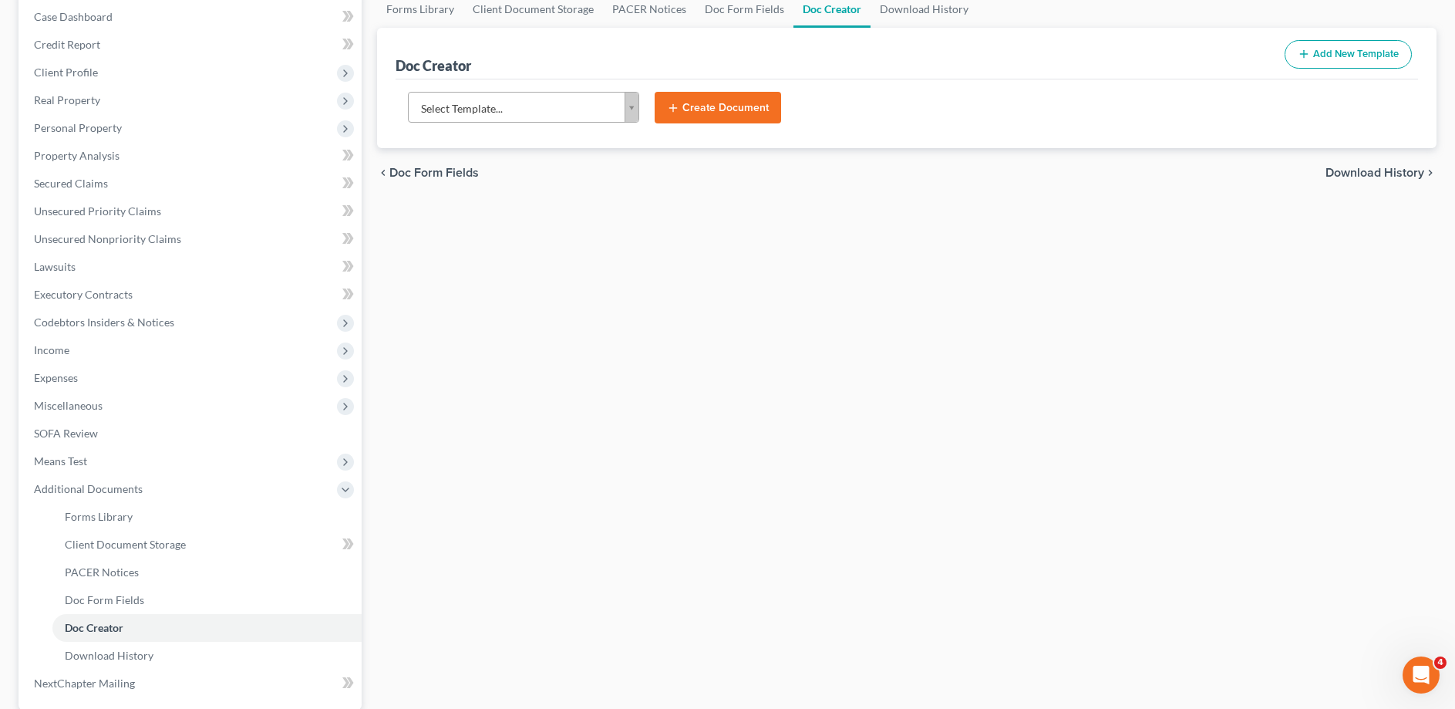
scroll to position [0, 0]
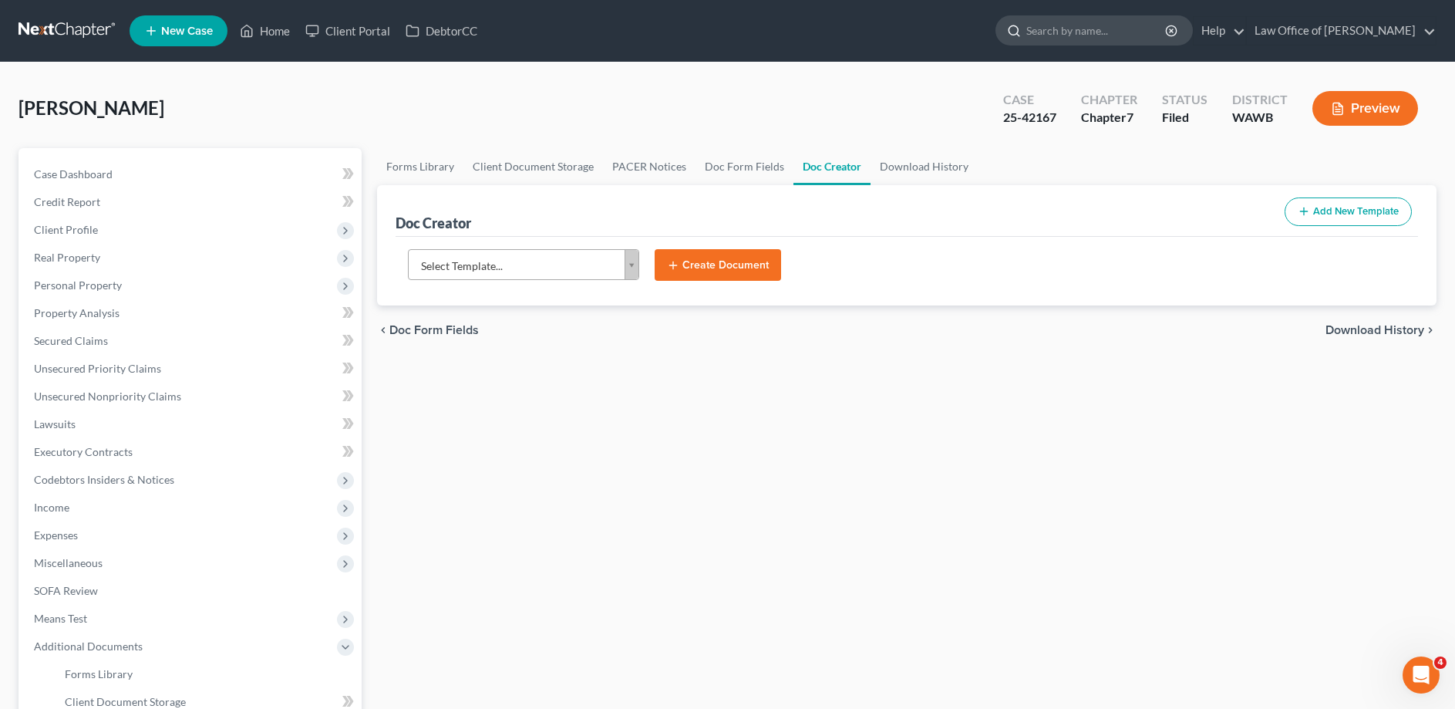
click at [1074, 15] on div at bounding box center [1093, 30] width 197 height 30
click at [1026, 30] on div at bounding box center [1011, 30] width 30 height 29
click at [1079, 35] on input "search" at bounding box center [1096, 30] width 141 height 29
type input "kruger"
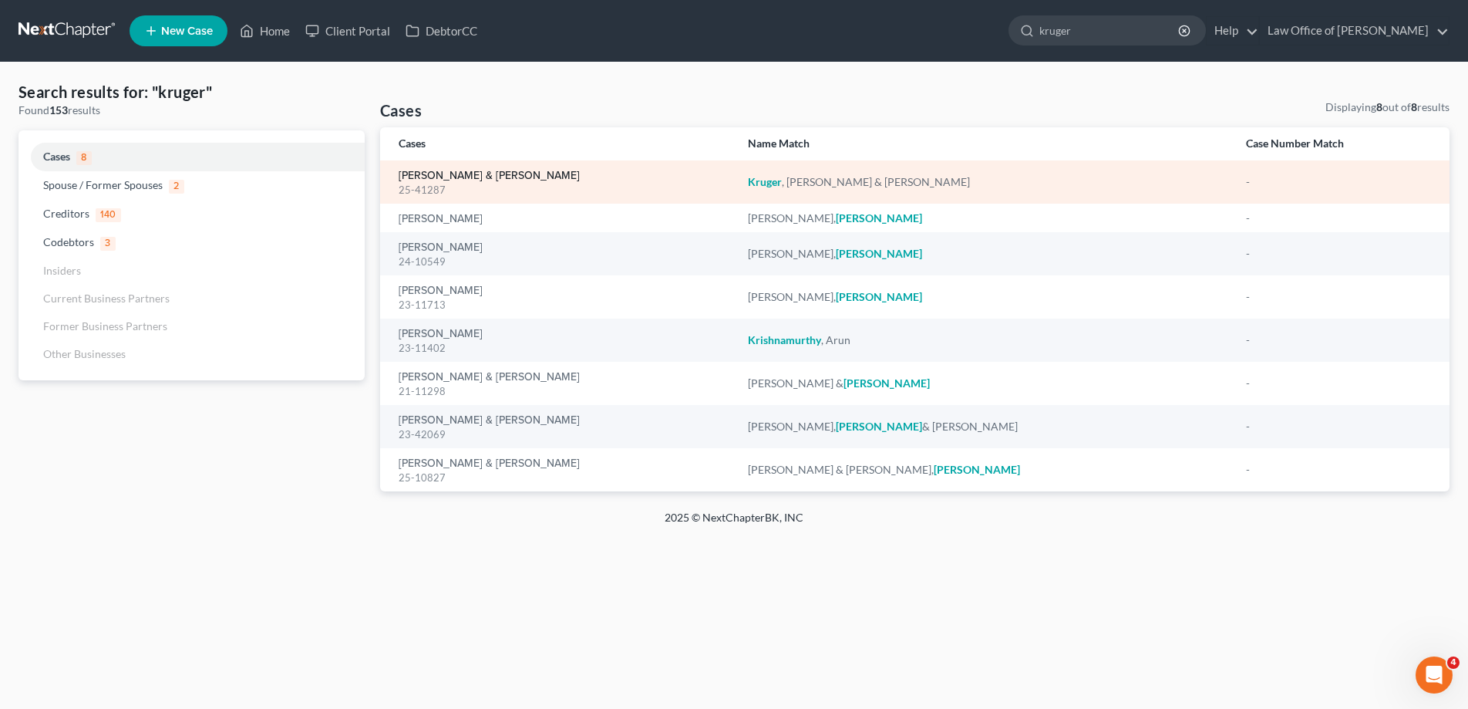
click at [449, 177] on link "[PERSON_NAME] & [PERSON_NAME]" at bounding box center [489, 175] width 181 height 11
select select "6"
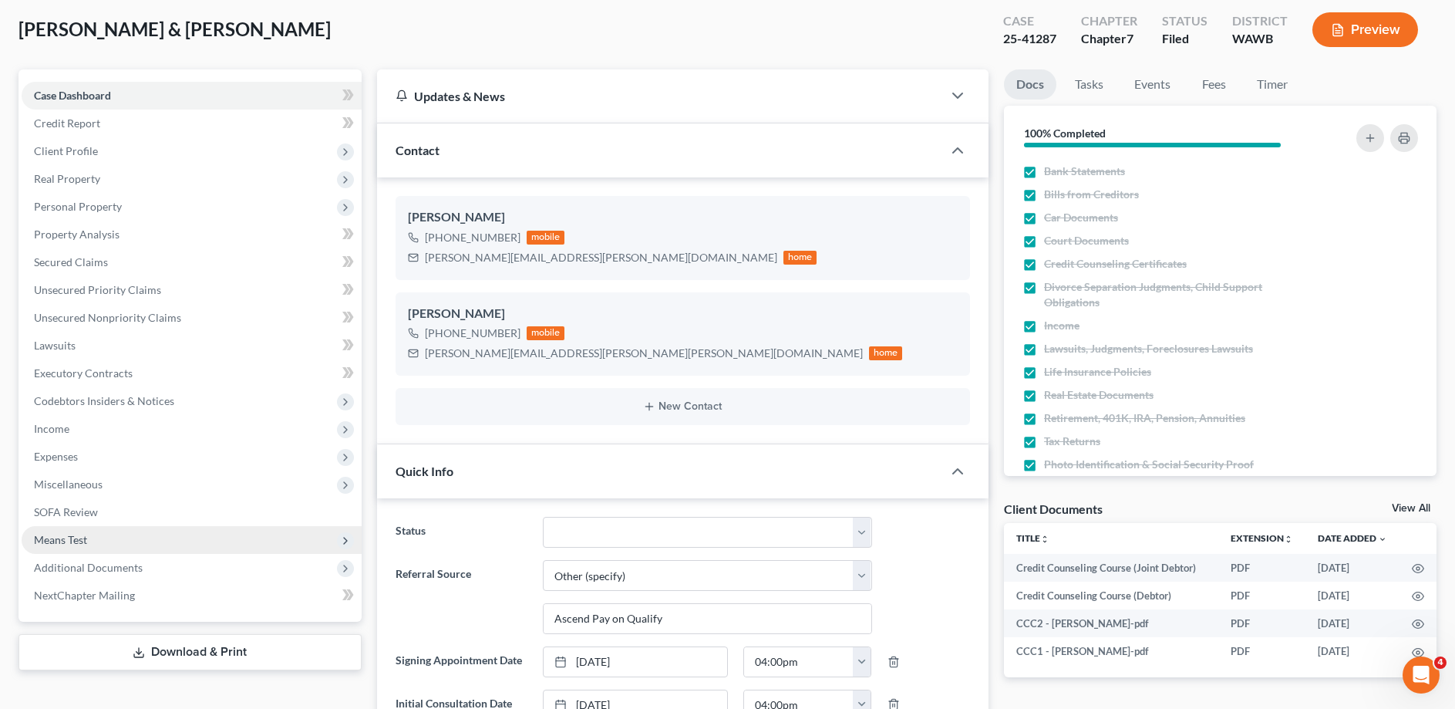
scroll to position [236, 0]
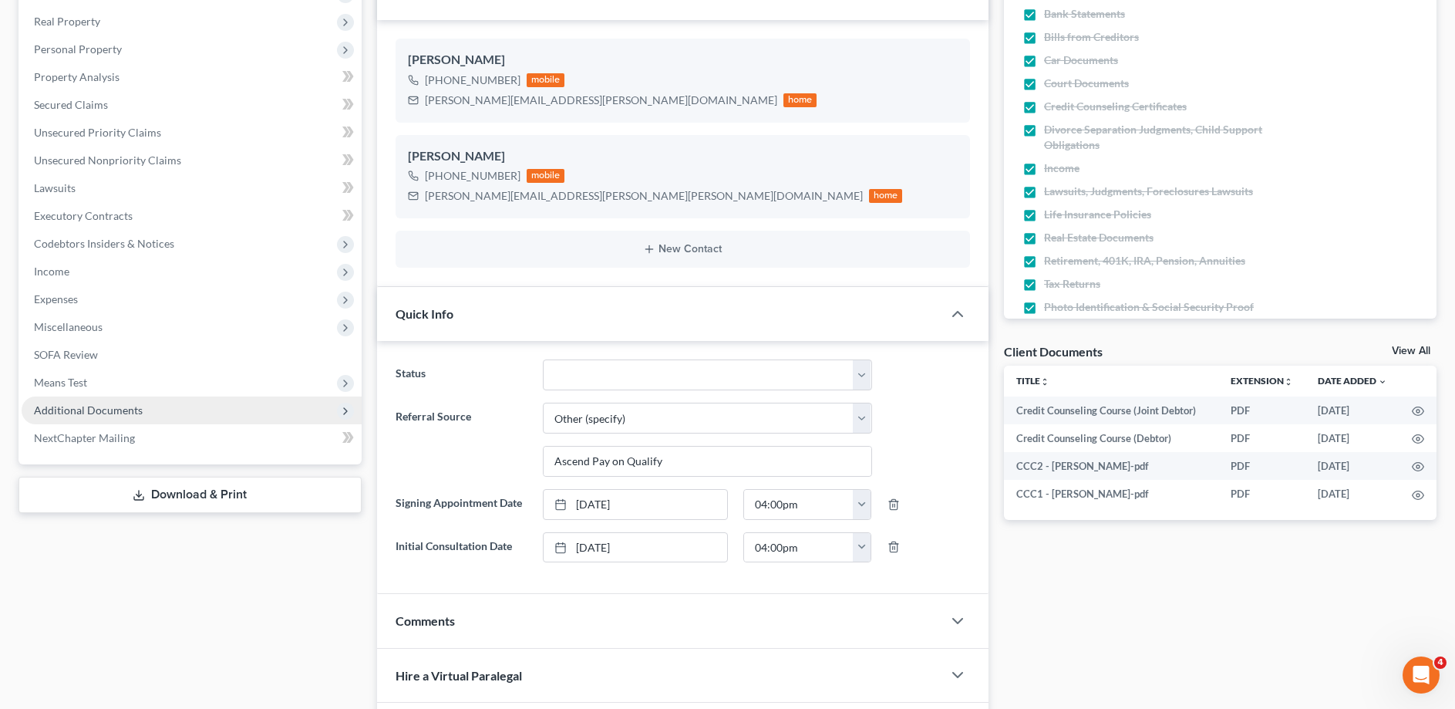
click at [93, 402] on span "Additional Documents" at bounding box center [192, 410] width 340 height 28
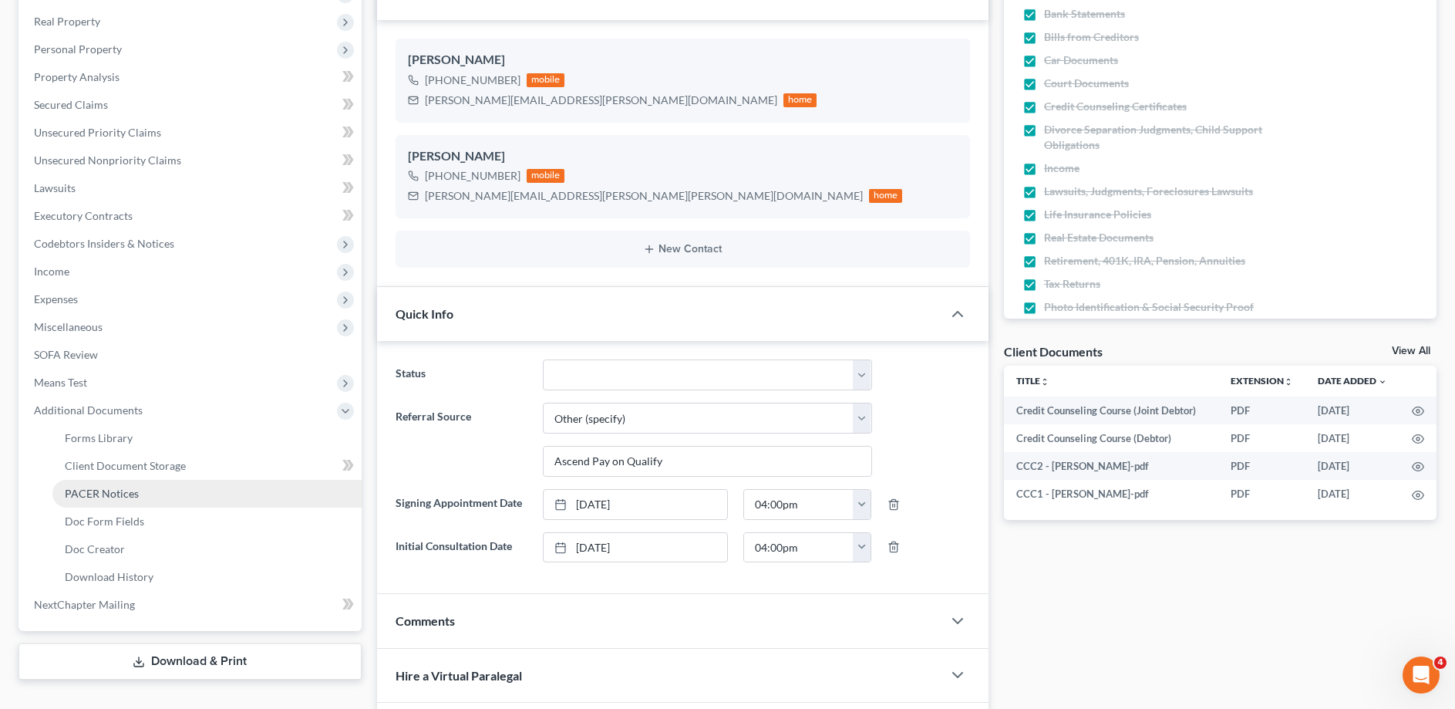
click at [101, 493] on span "PACER Notices" at bounding box center [102, 492] width 74 height 13
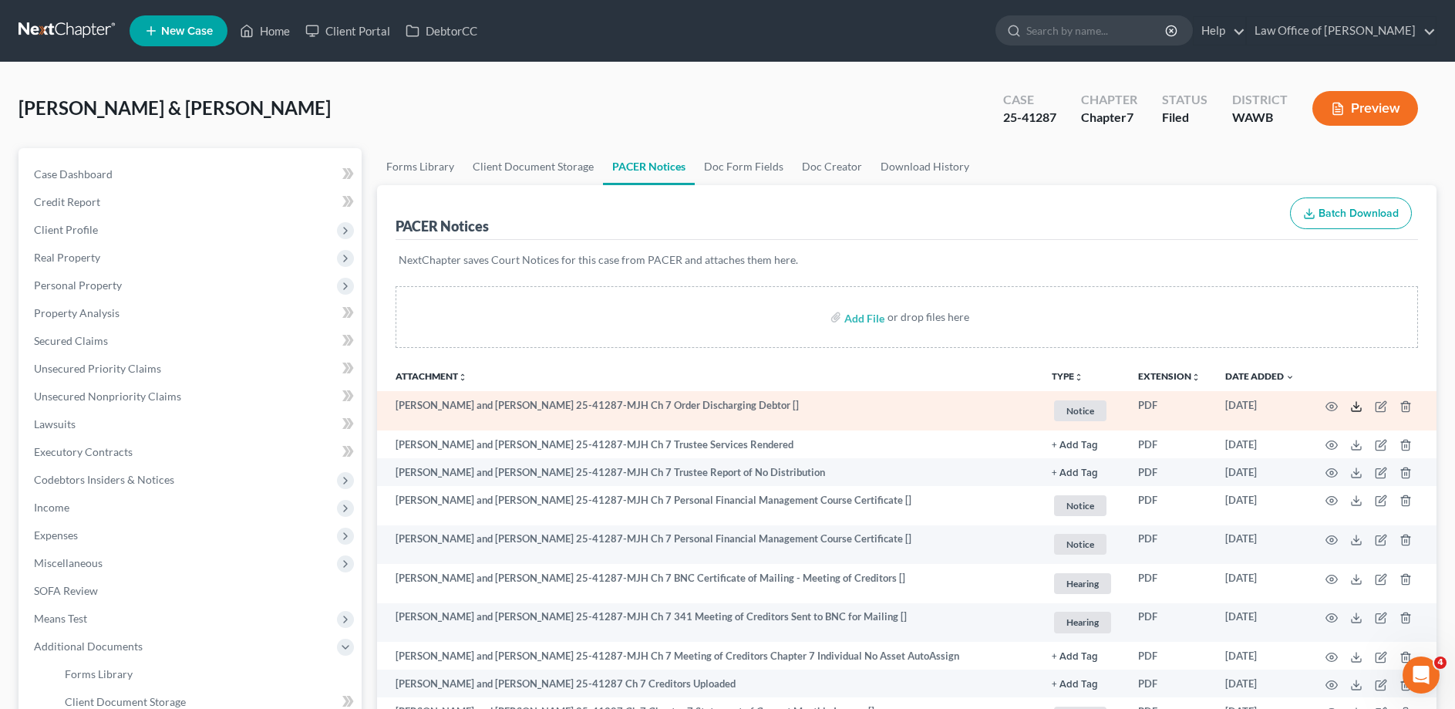
click at [1354, 412] on icon at bounding box center [1356, 406] width 12 height 12
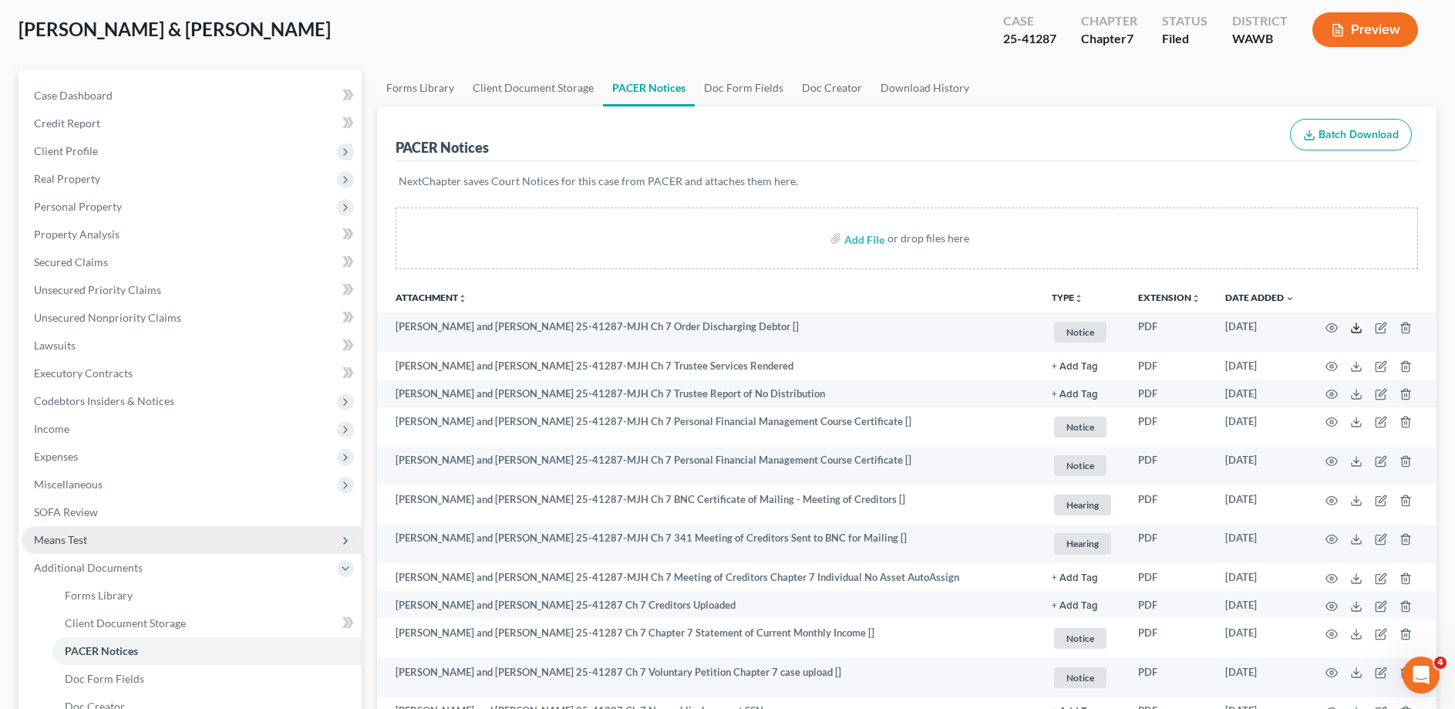
scroll to position [157, 0]
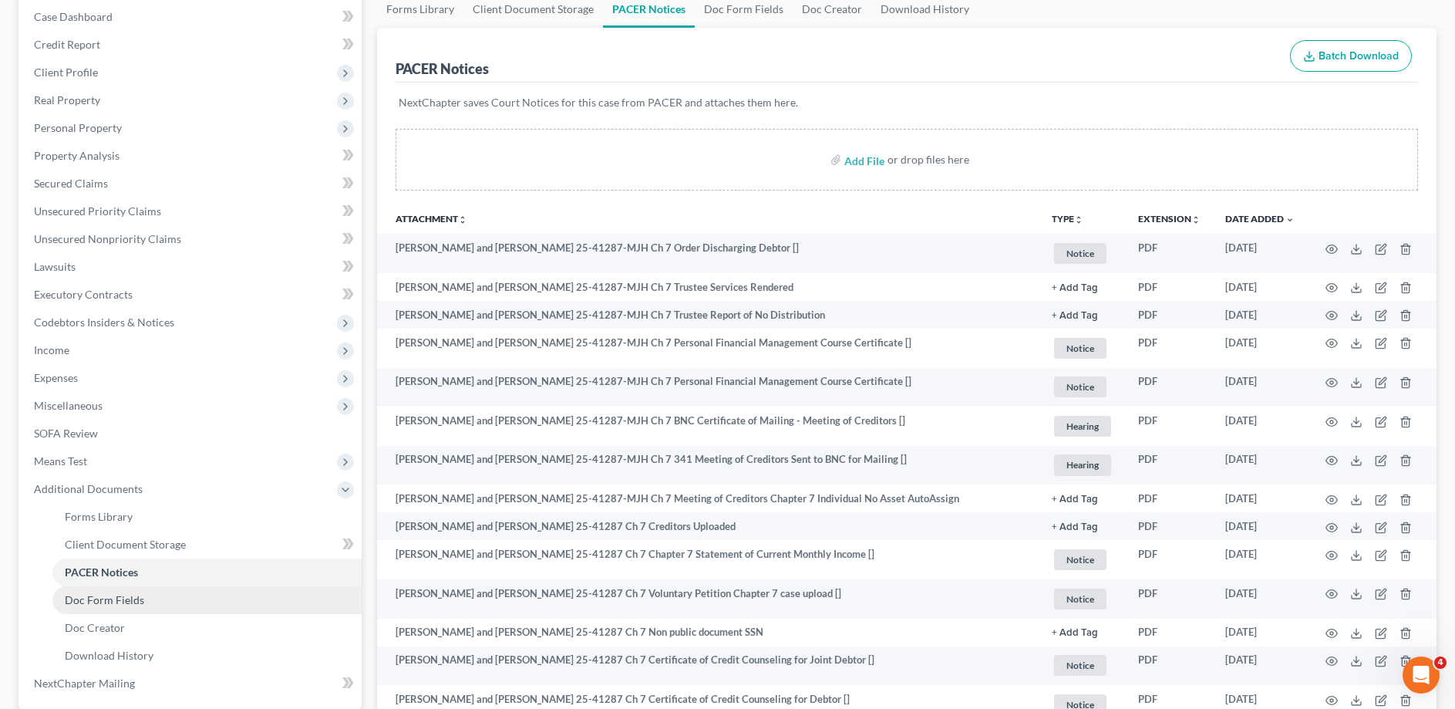
click at [128, 597] on span "Doc Form Fields" at bounding box center [104, 599] width 79 height 13
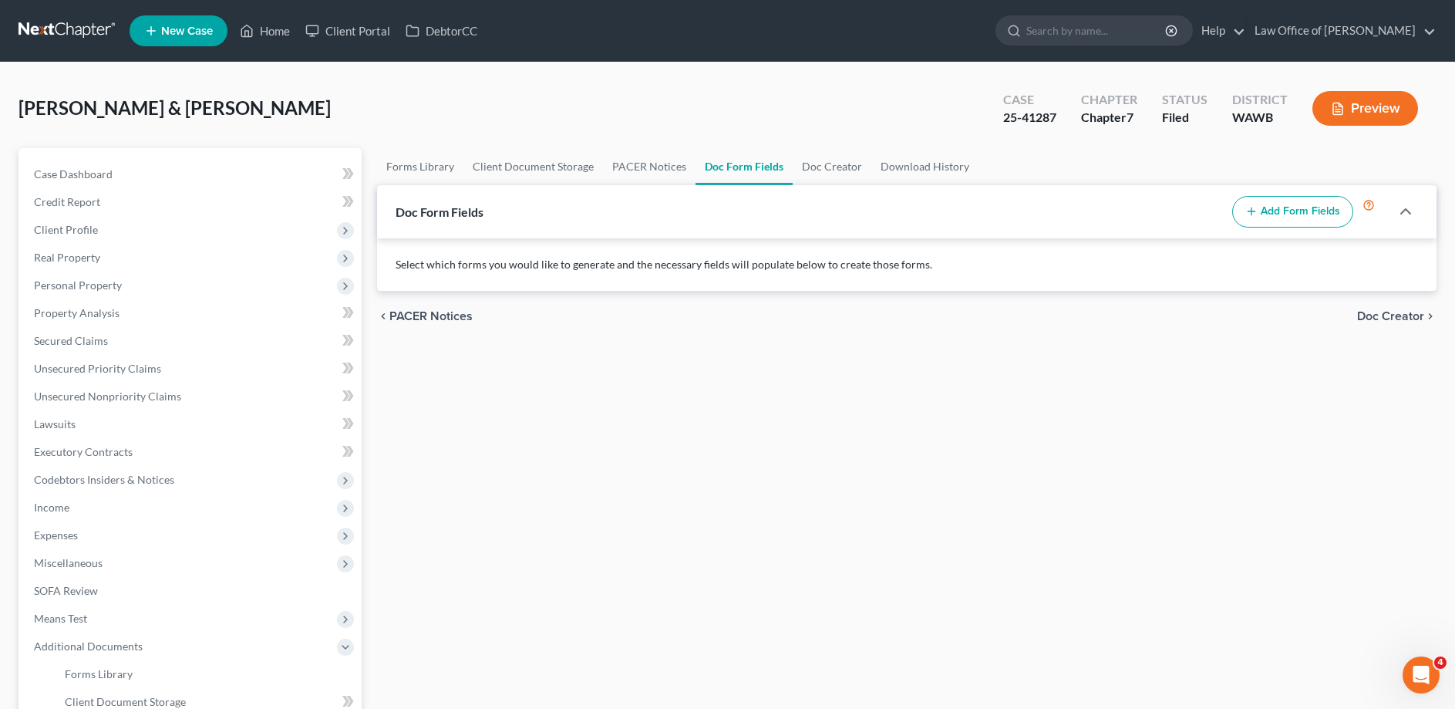
click at [1289, 204] on button "Add Form Fields" at bounding box center [1292, 212] width 121 height 32
select select
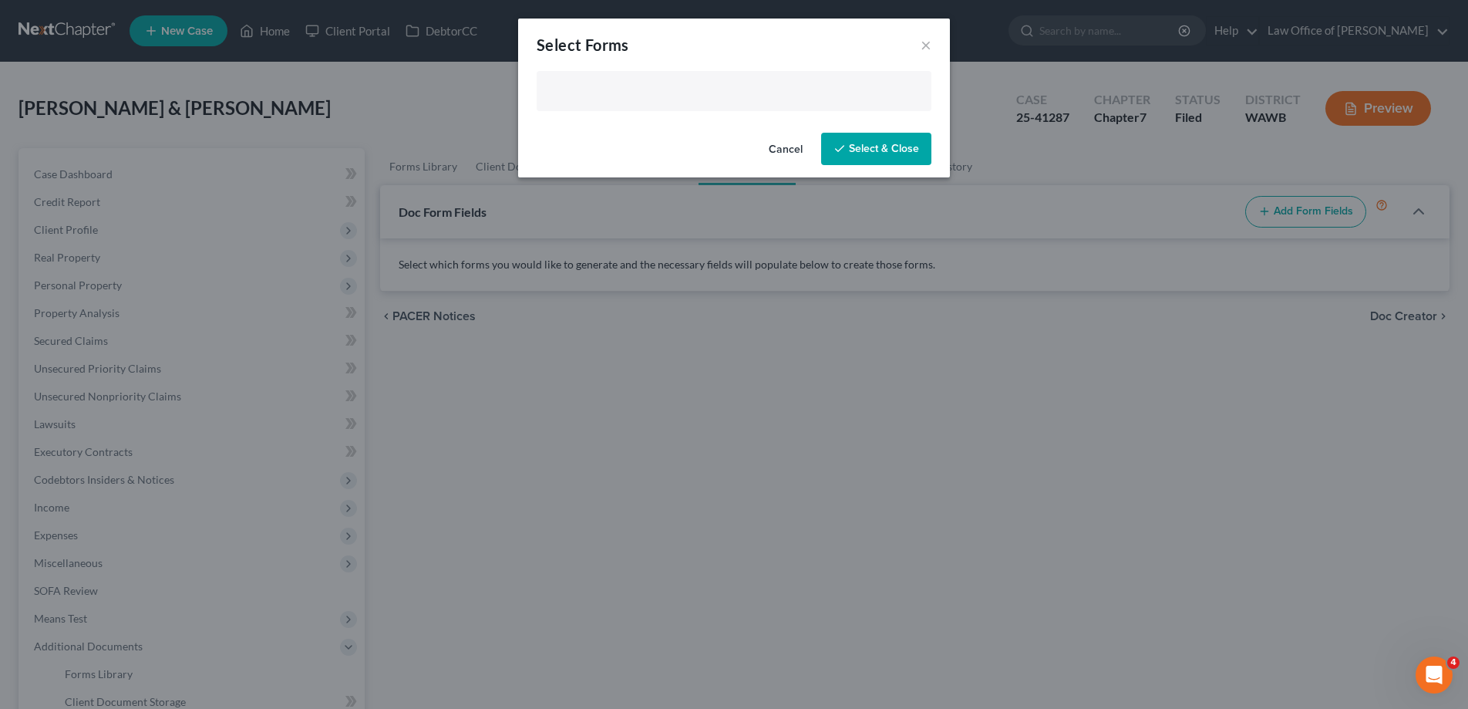
click at [597, 89] on input "text" at bounding box center [732, 92] width 373 height 23
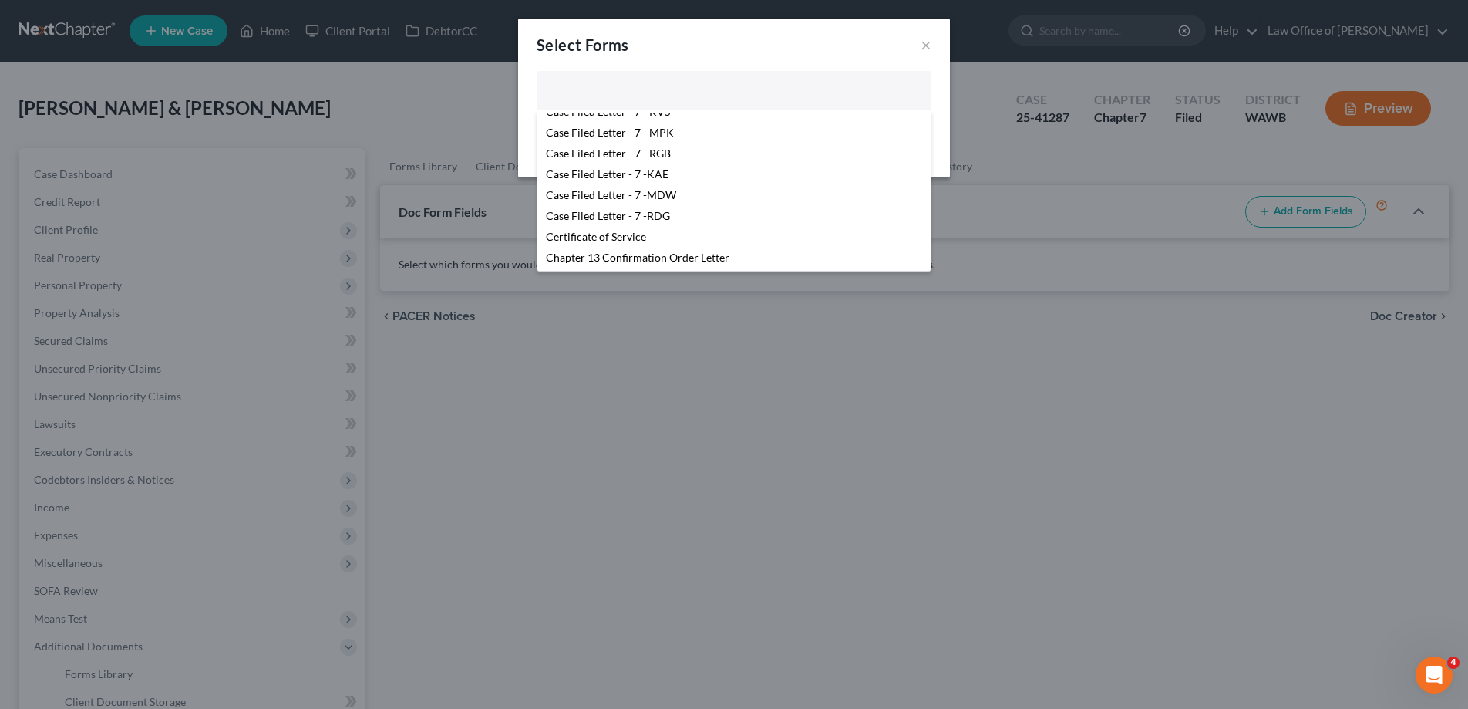
scroll to position [236, 0]
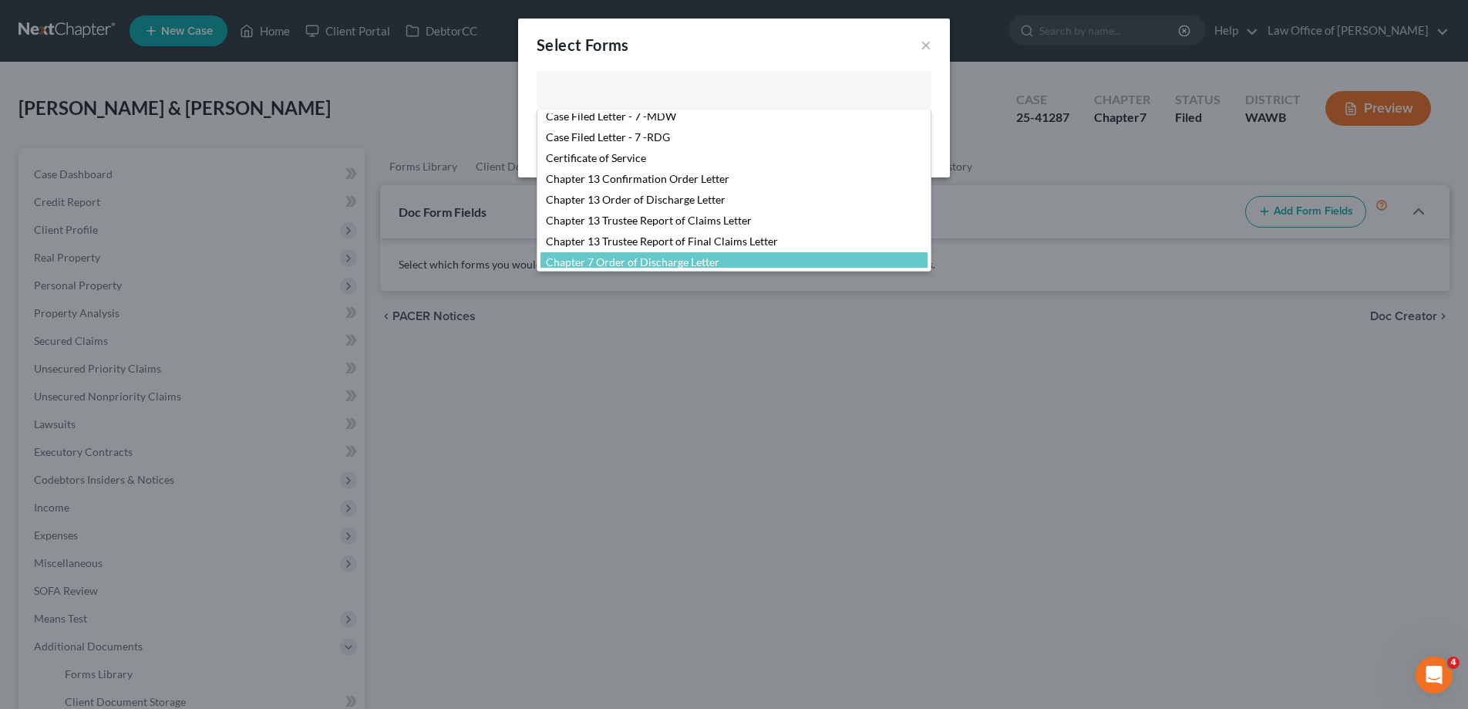
select select "103730"
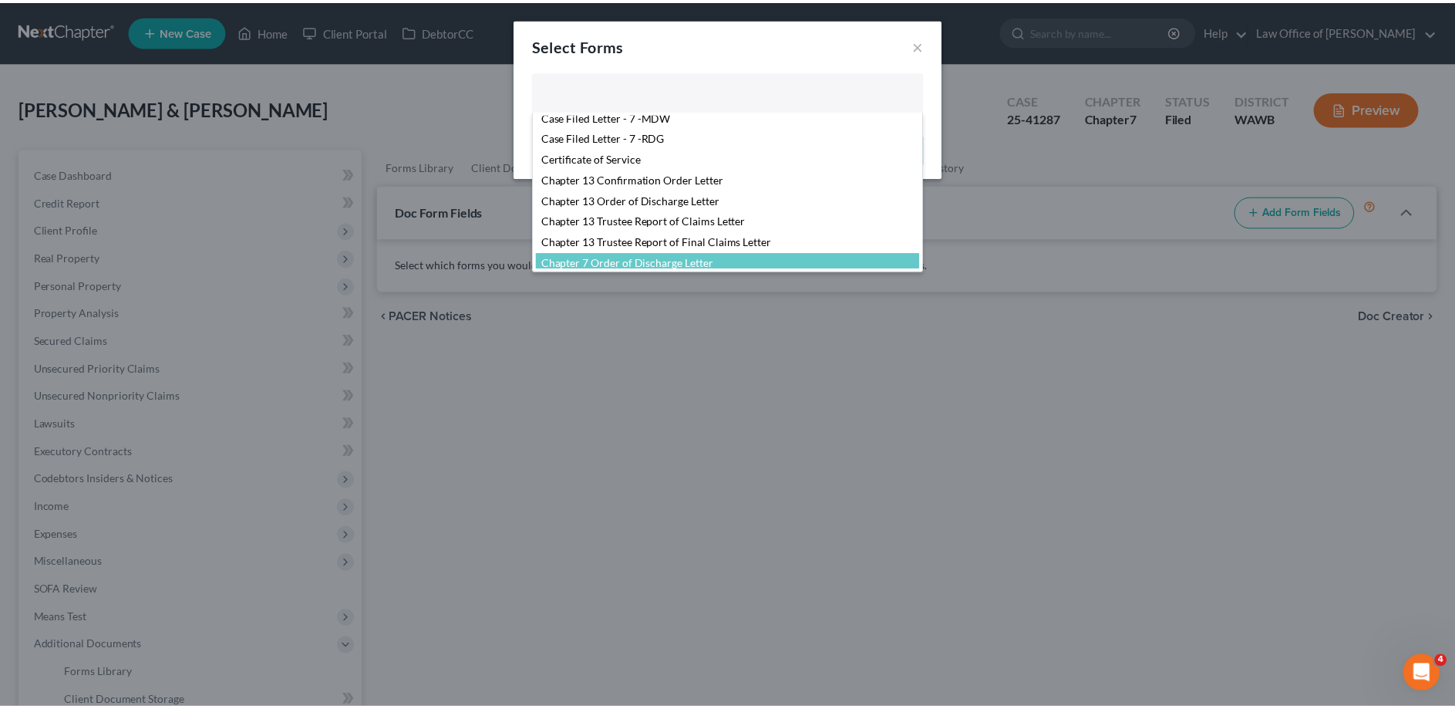
scroll to position [291, 0]
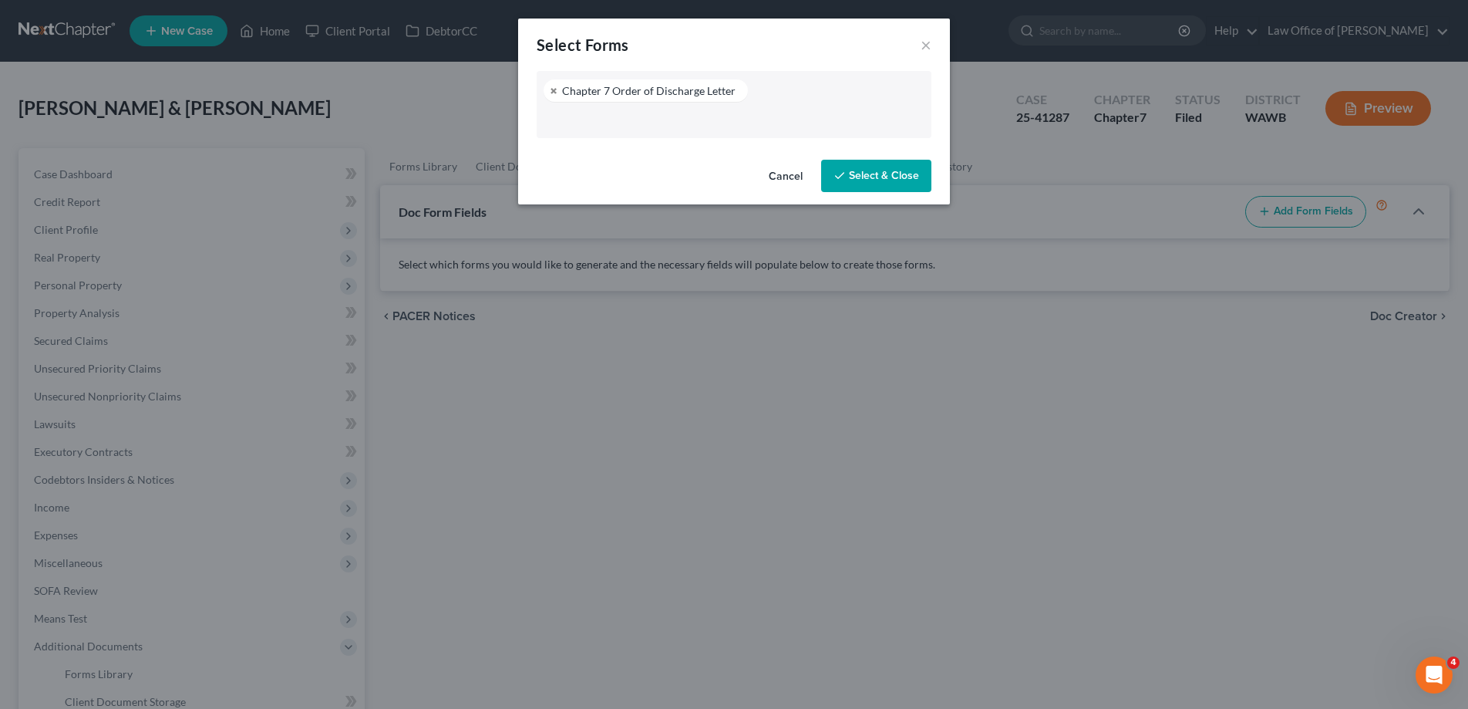
click at [870, 177] on button "Select & Close" at bounding box center [876, 176] width 110 height 32
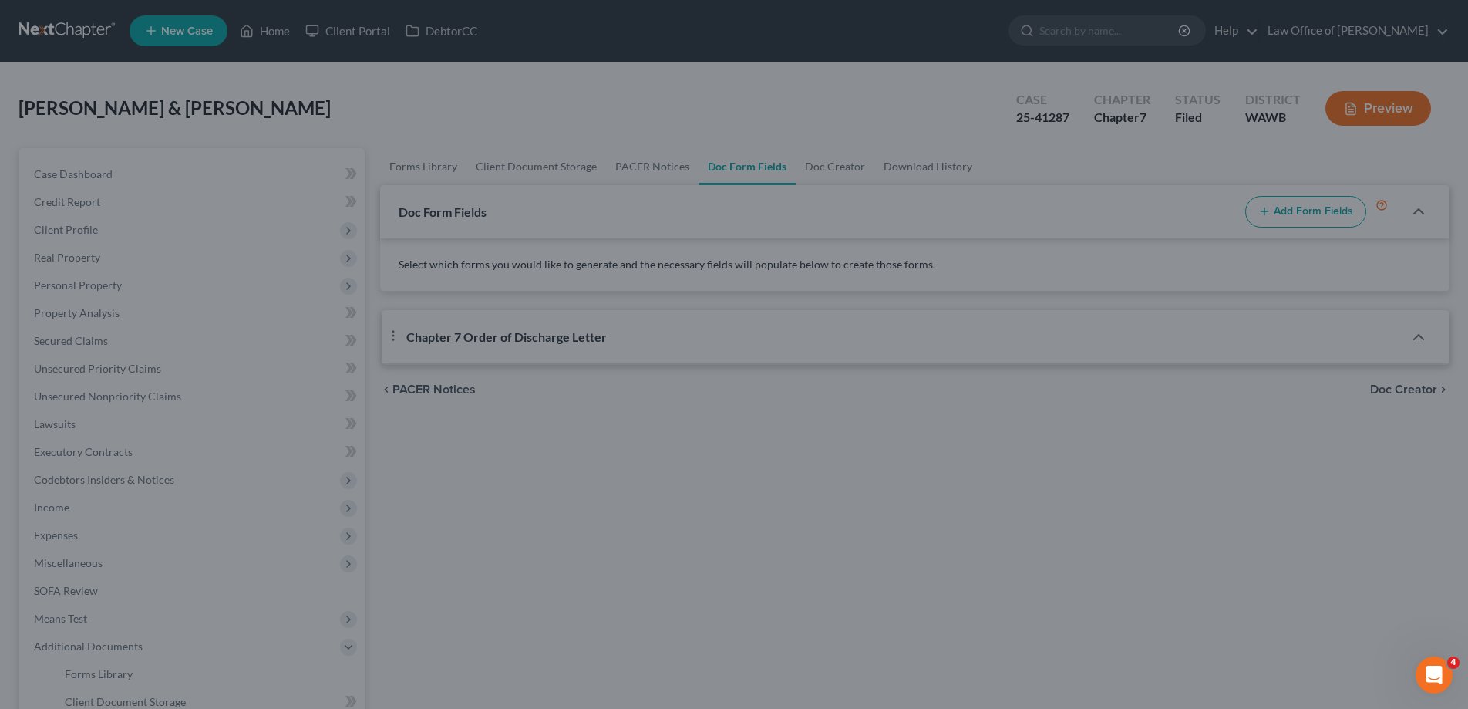
select select "2"
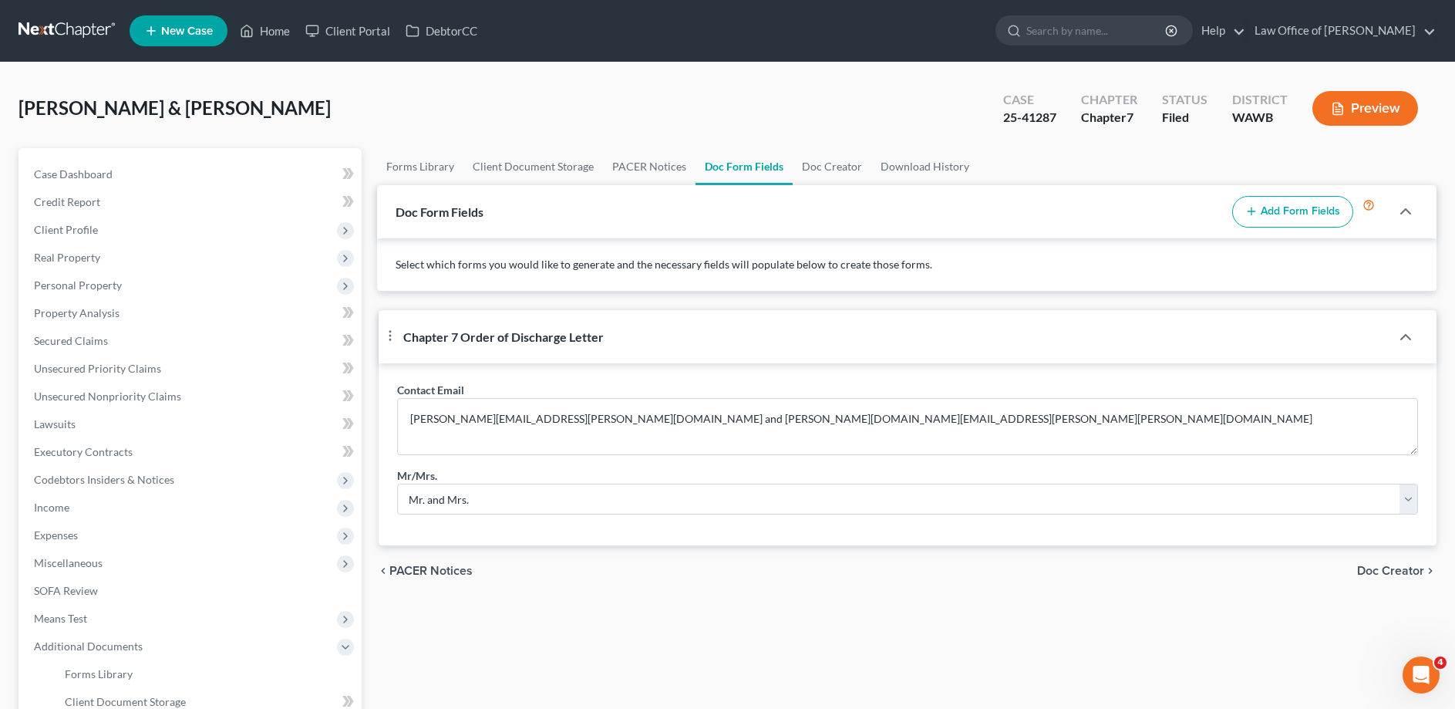
click at [1385, 577] on span "Doc Creator" at bounding box center [1390, 570] width 67 height 12
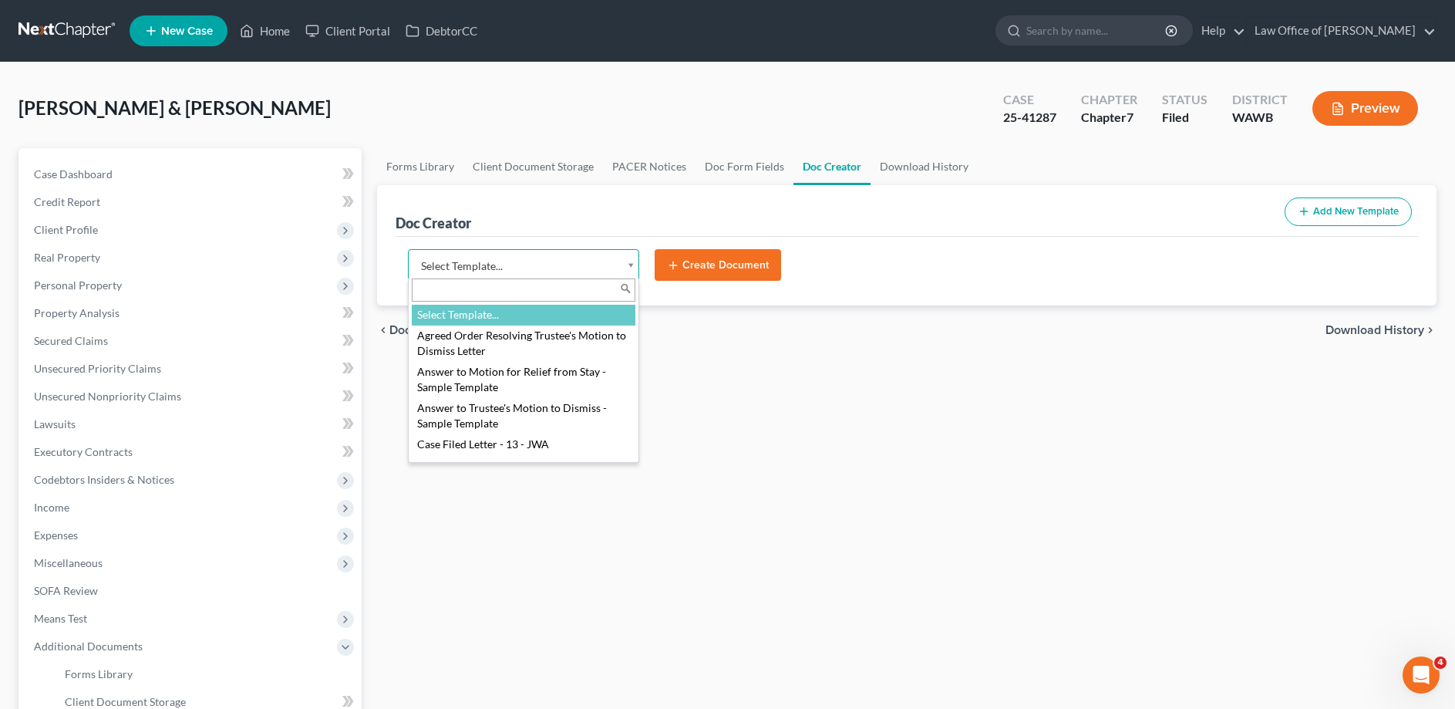
click at [469, 261] on body "Home New Case Client Portal DebtorCC Law Office of [PERSON_NAME] [EMAIL_ADDRESS…" at bounding box center [727, 487] width 1455 height 974
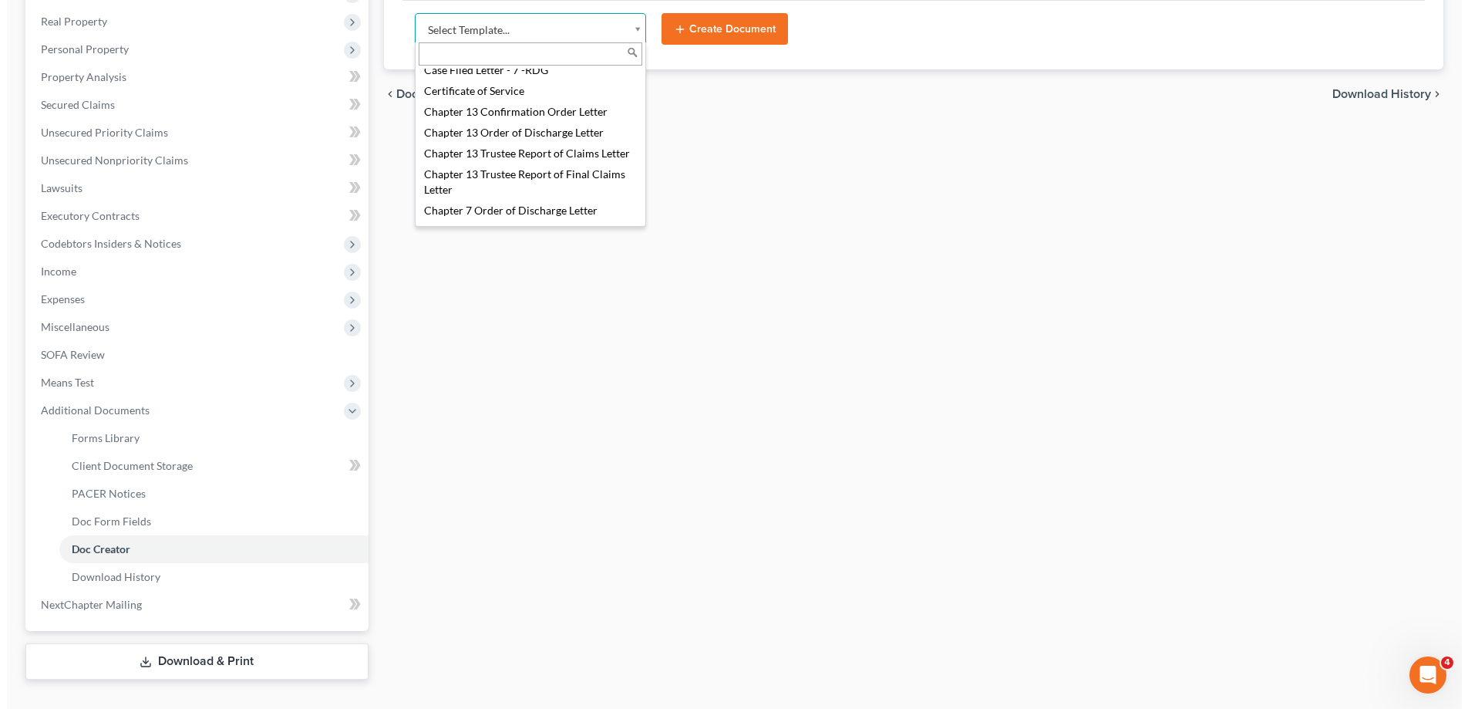
scroll to position [404, 0]
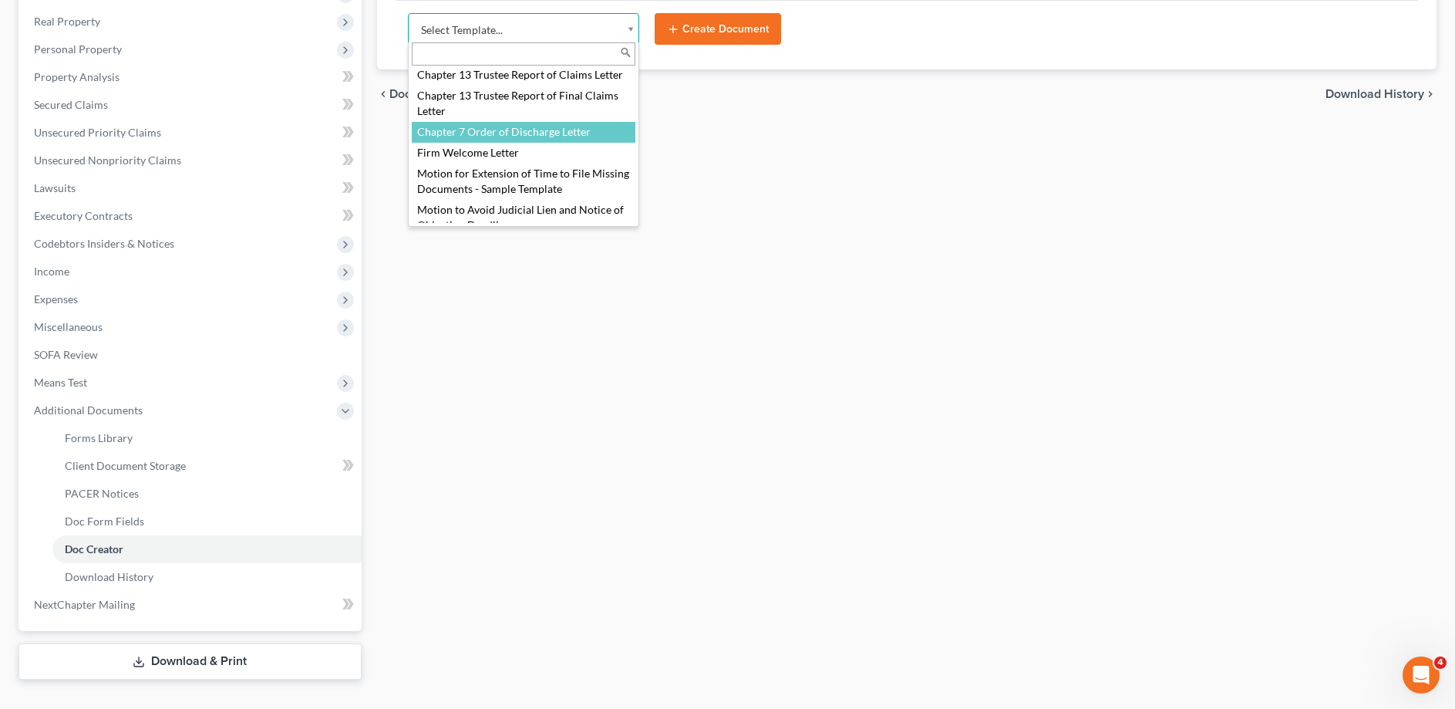
select select "103730"
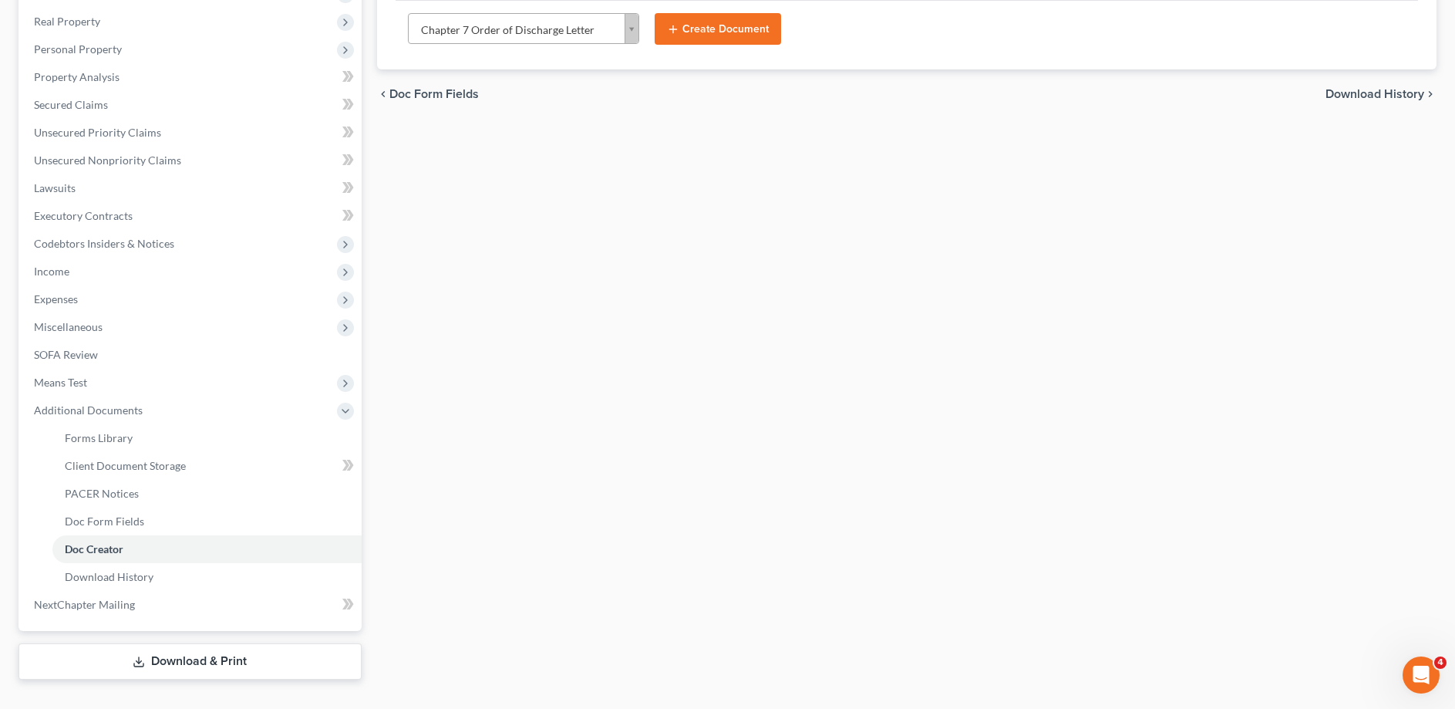
click at [716, 29] on button "Create Document" at bounding box center [718, 29] width 126 height 32
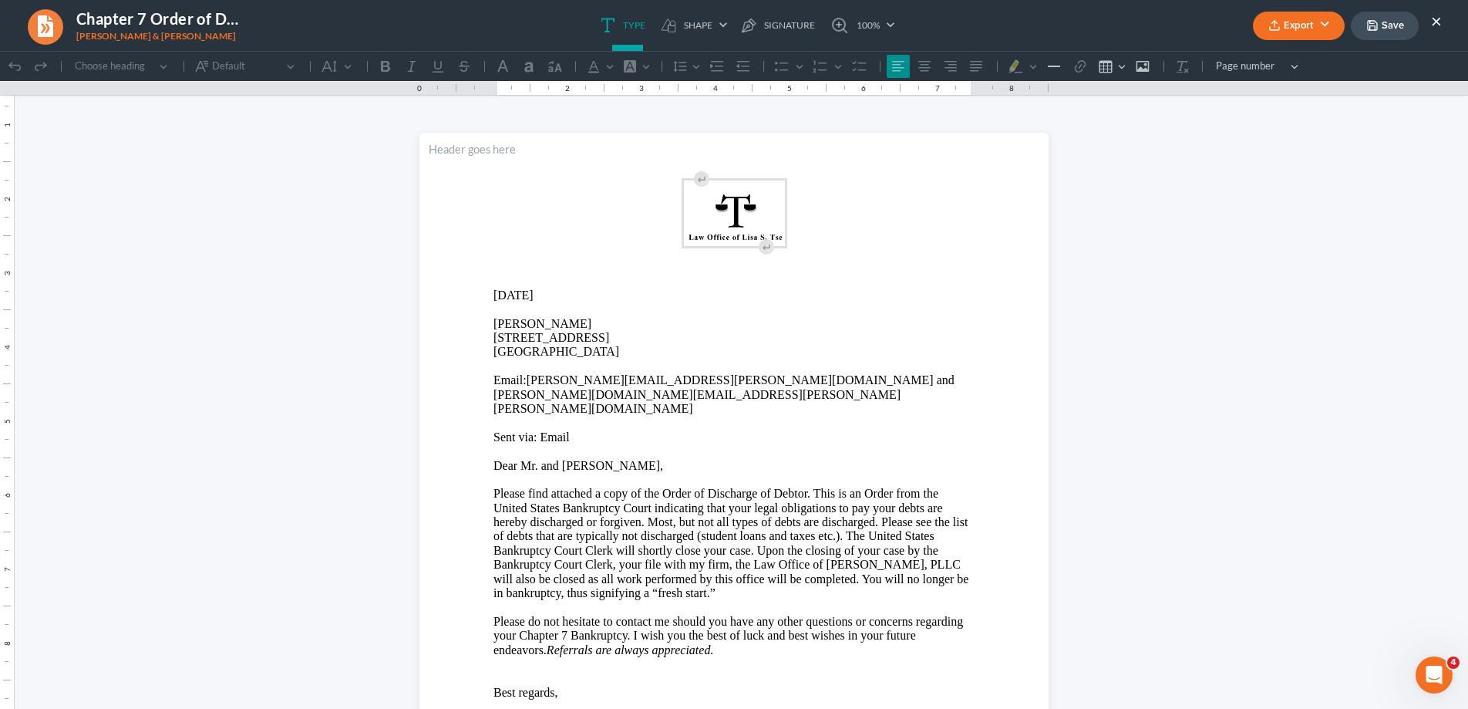
scroll to position [0, 0]
click at [1299, 22] on button "Export" at bounding box center [1299, 26] width 92 height 29
click at [1272, 86] on link "Word" at bounding box center [1296, 87] width 119 height 26
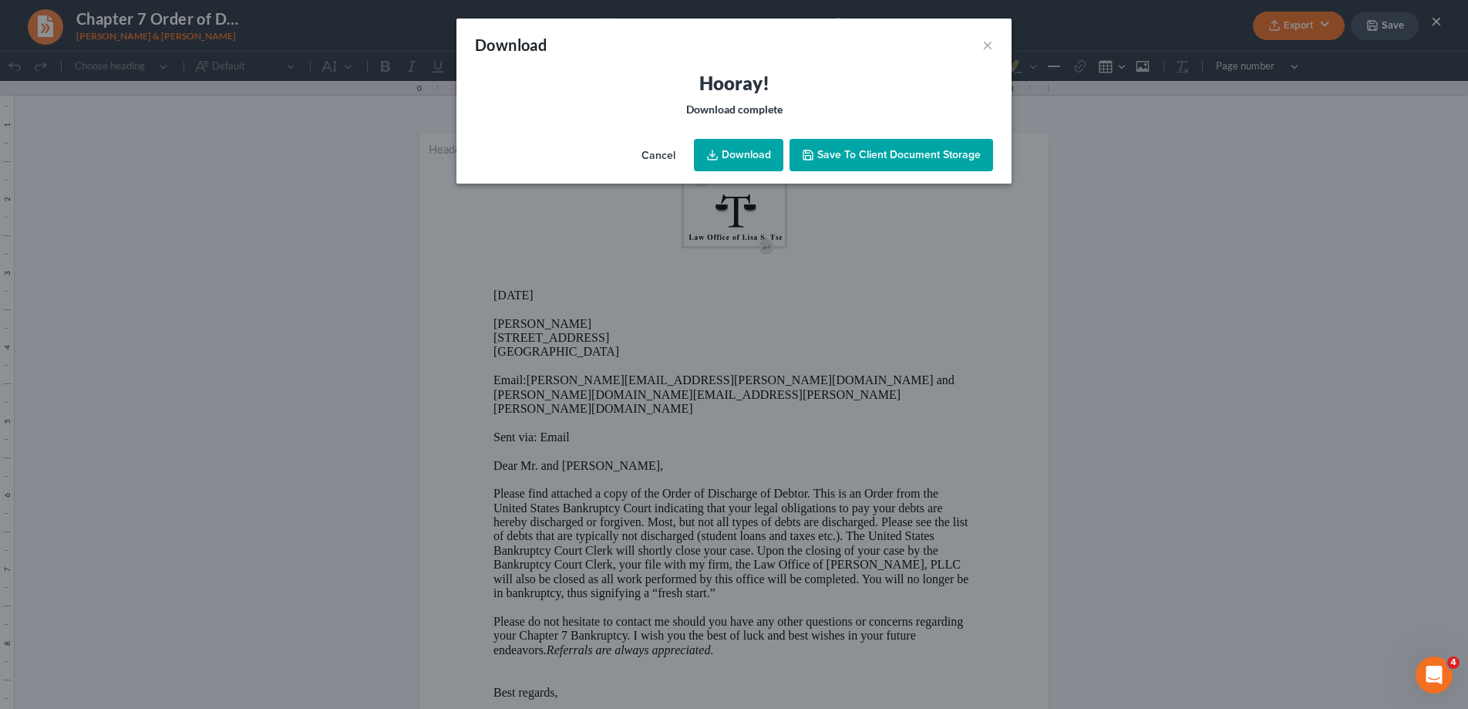
click at [767, 152] on link "Download" at bounding box center [738, 155] width 89 height 32
click at [668, 150] on button "Cancel" at bounding box center [658, 155] width 59 height 31
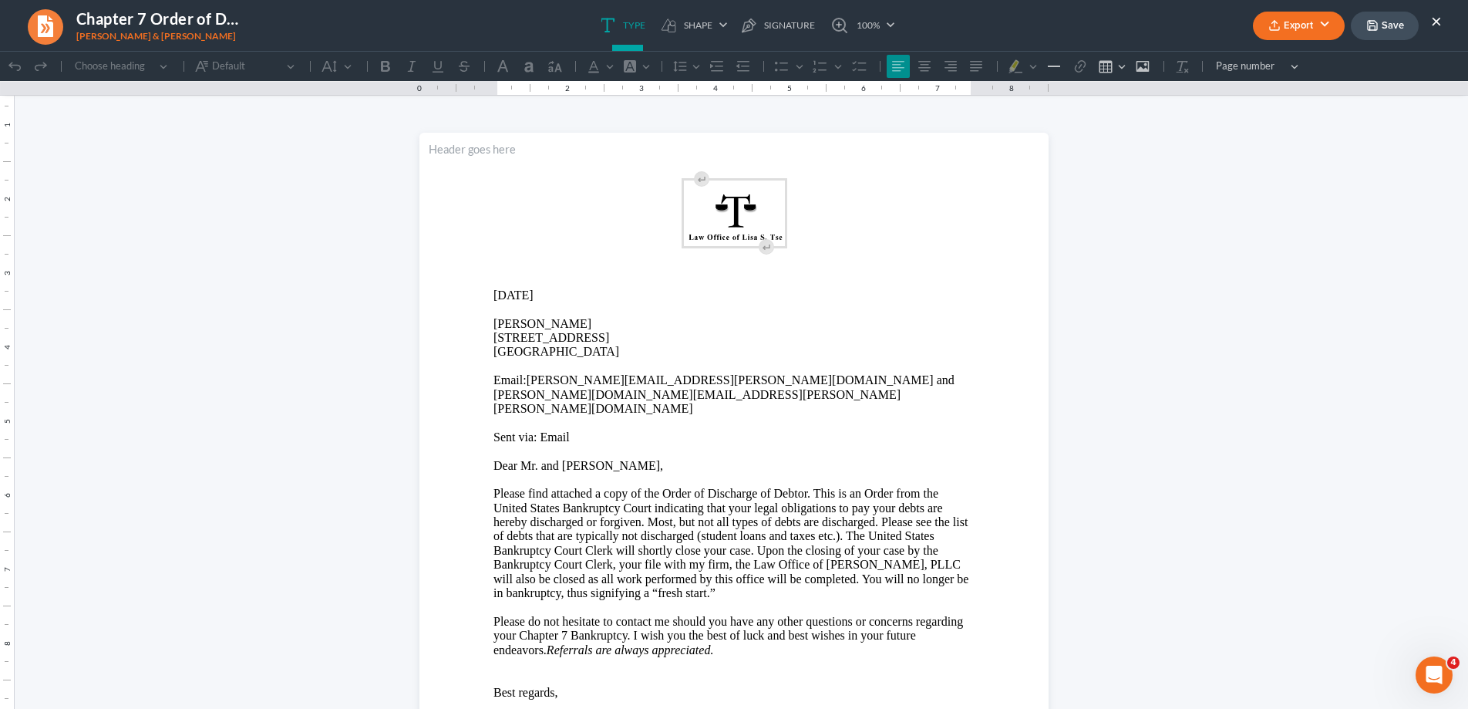
click at [599, 324] on p "[PERSON_NAME]" at bounding box center [733, 324] width 481 height 14
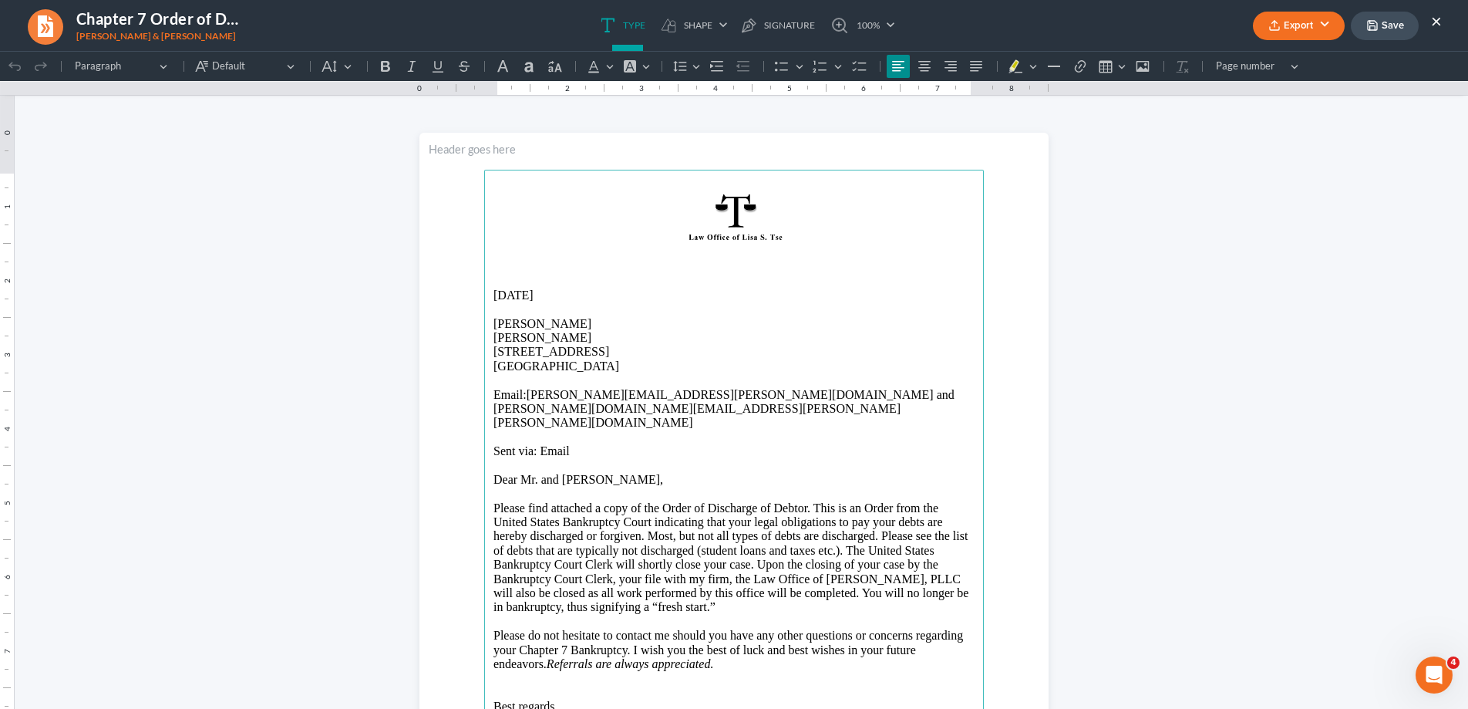
click at [1299, 29] on button "Export" at bounding box center [1299, 26] width 92 height 29
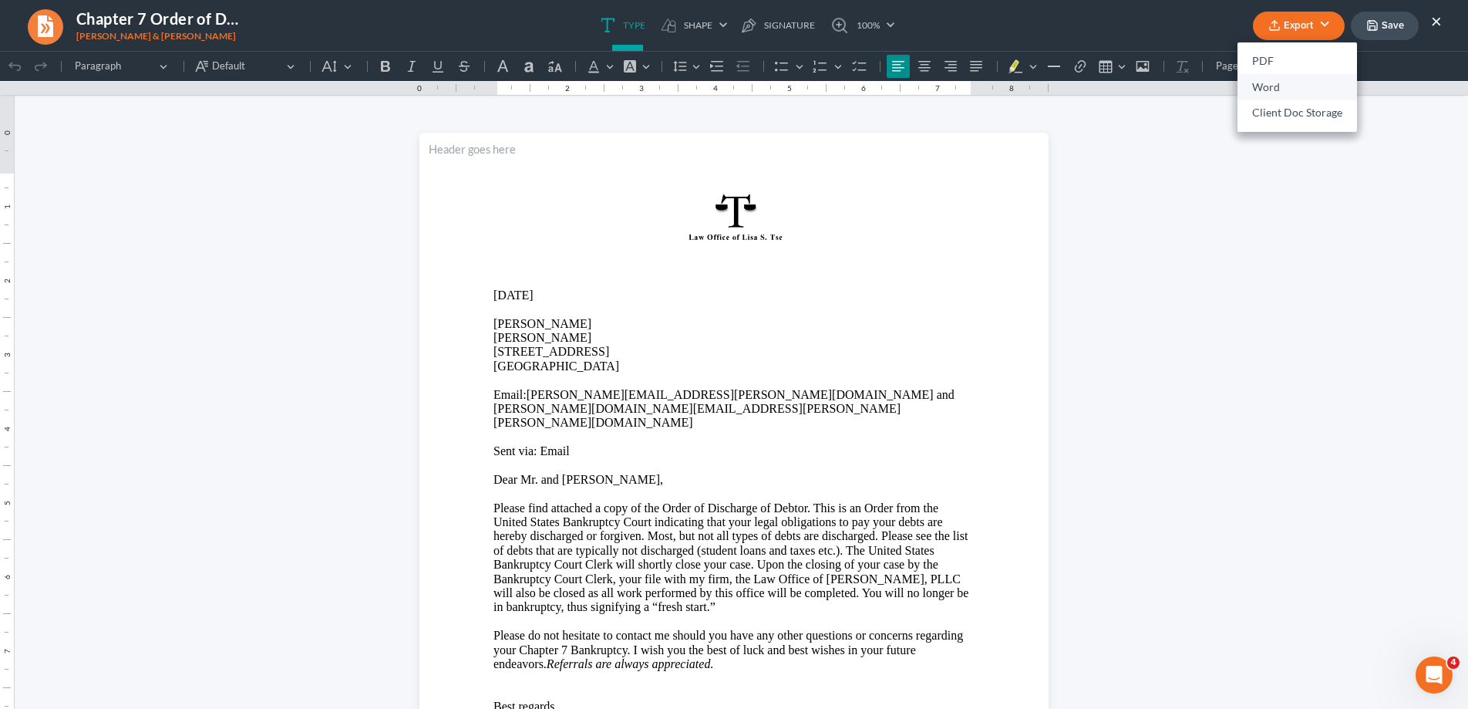
click at [1287, 86] on link "Word" at bounding box center [1296, 87] width 119 height 26
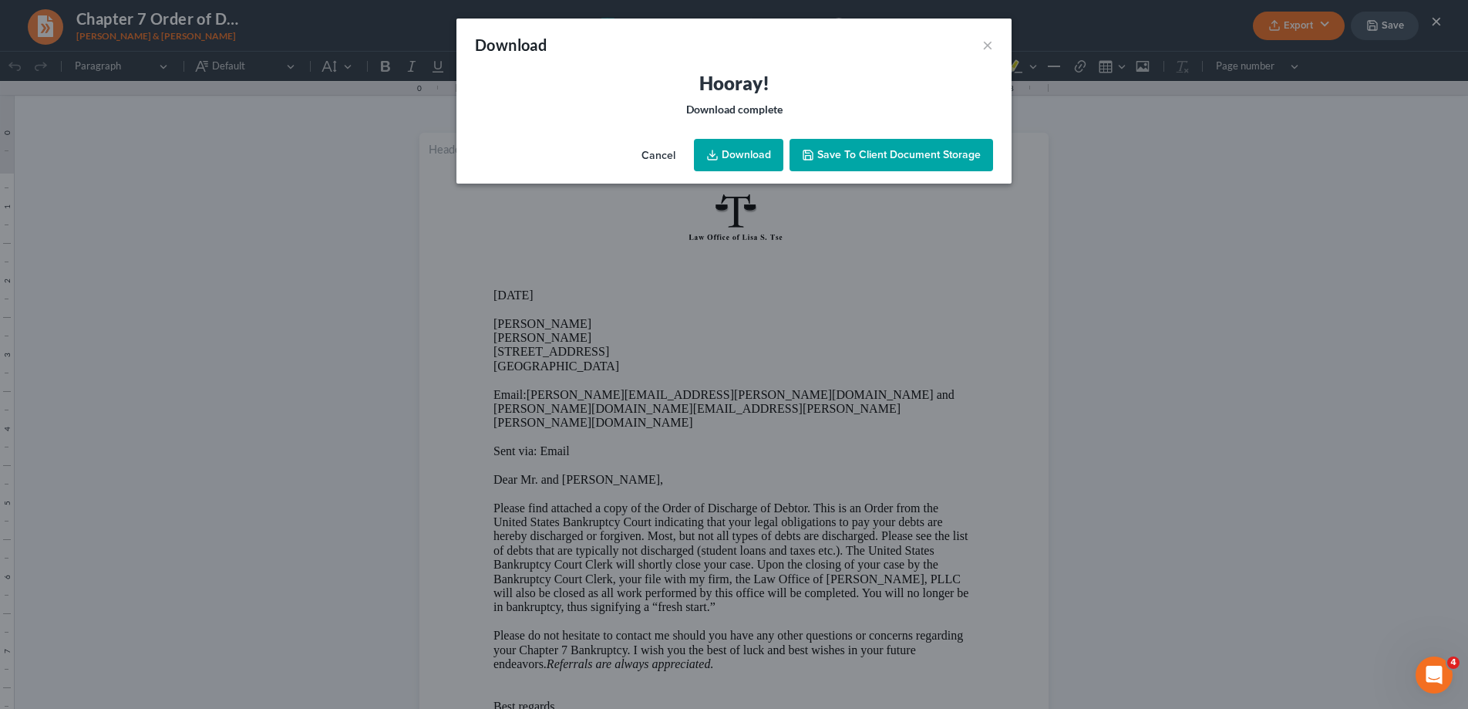
click at [729, 153] on link "Download" at bounding box center [738, 155] width 89 height 32
click at [985, 43] on button "×" at bounding box center [987, 44] width 11 height 19
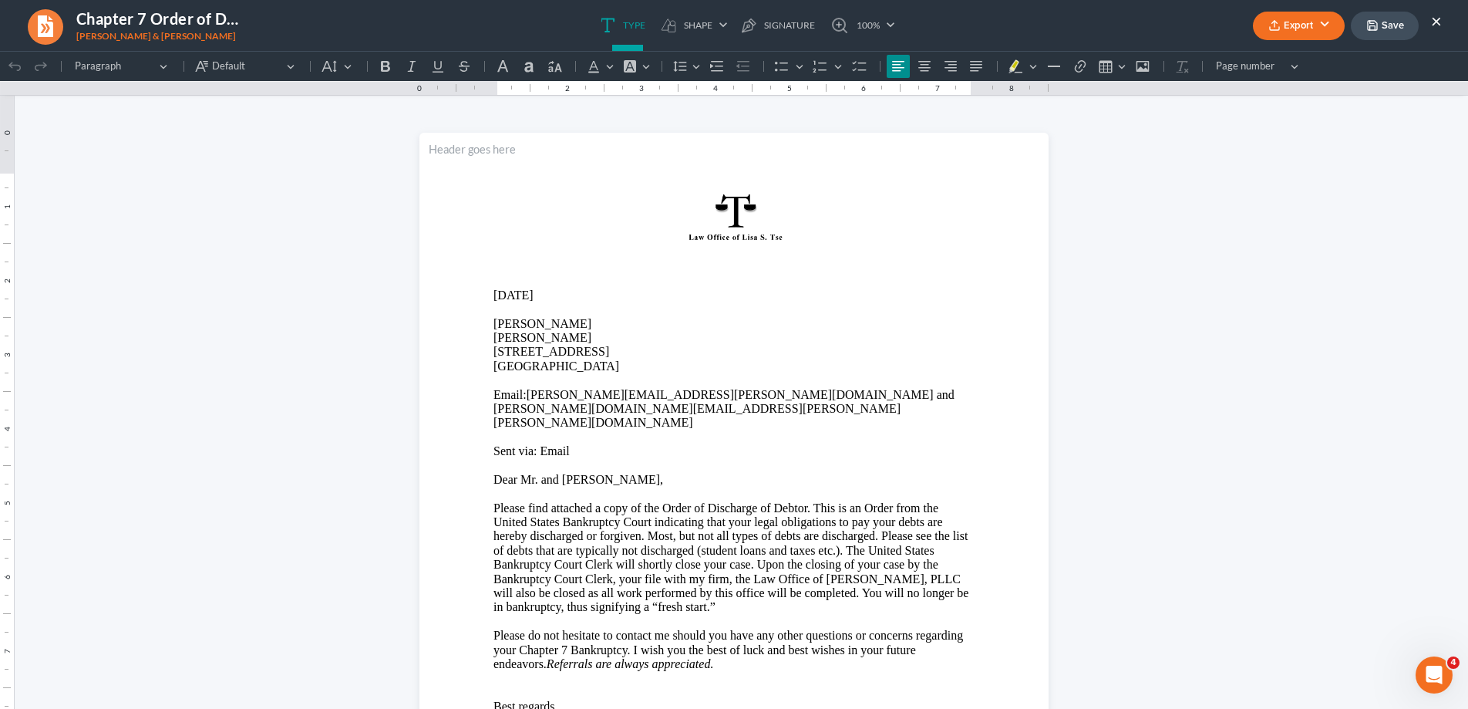
click at [1436, 19] on button "×" at bounding box center [1436, 21] width 11 height 19
